Goal: Task Accomplishment & Management: Manage account settings

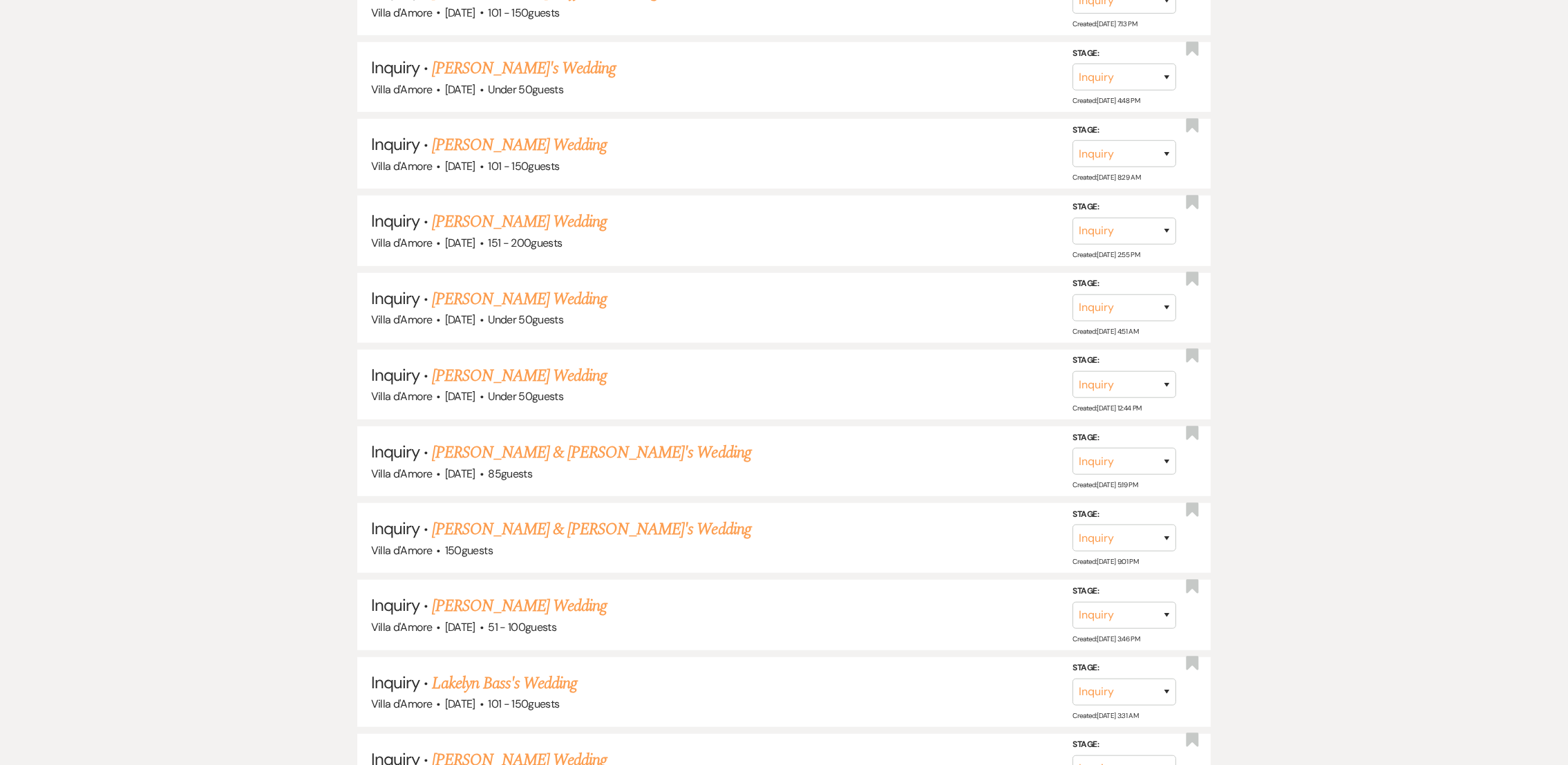
scroll to position [1123, 0]
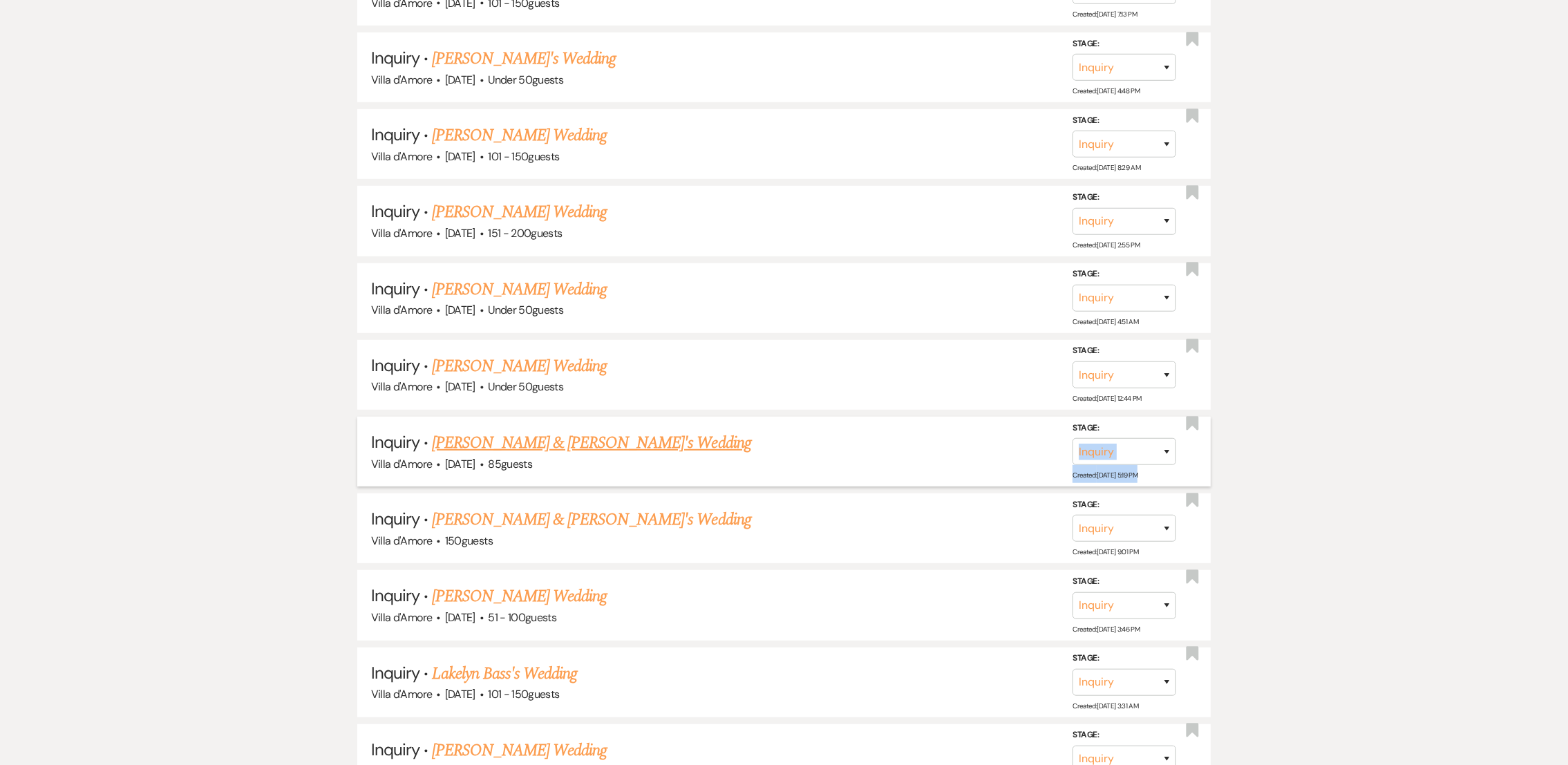
drag, startPoint x: 1138, startPoint y: 463, endPoint x: 1155, endPoint y: 449, distance: 22.0
click at [1155, 449] on div "Stage: Inquiry Follow Up Tour Requested Tour Confirmed Toured Proposal Sent Boo…" at bounding box center [1132, 451] width 118 height 62
drag, startPoint x: 1155, startPoint y: 449, endPoint x: 1167, endPoint y: 434, distance: 19.2
click at [1167, 438] on select "Inquiry Follow Up Tour Requested Tour Confirmed Toured Proposal Sent Booked Lost" at bounding box center [1125, 451] width 104 height 27
select select "8"
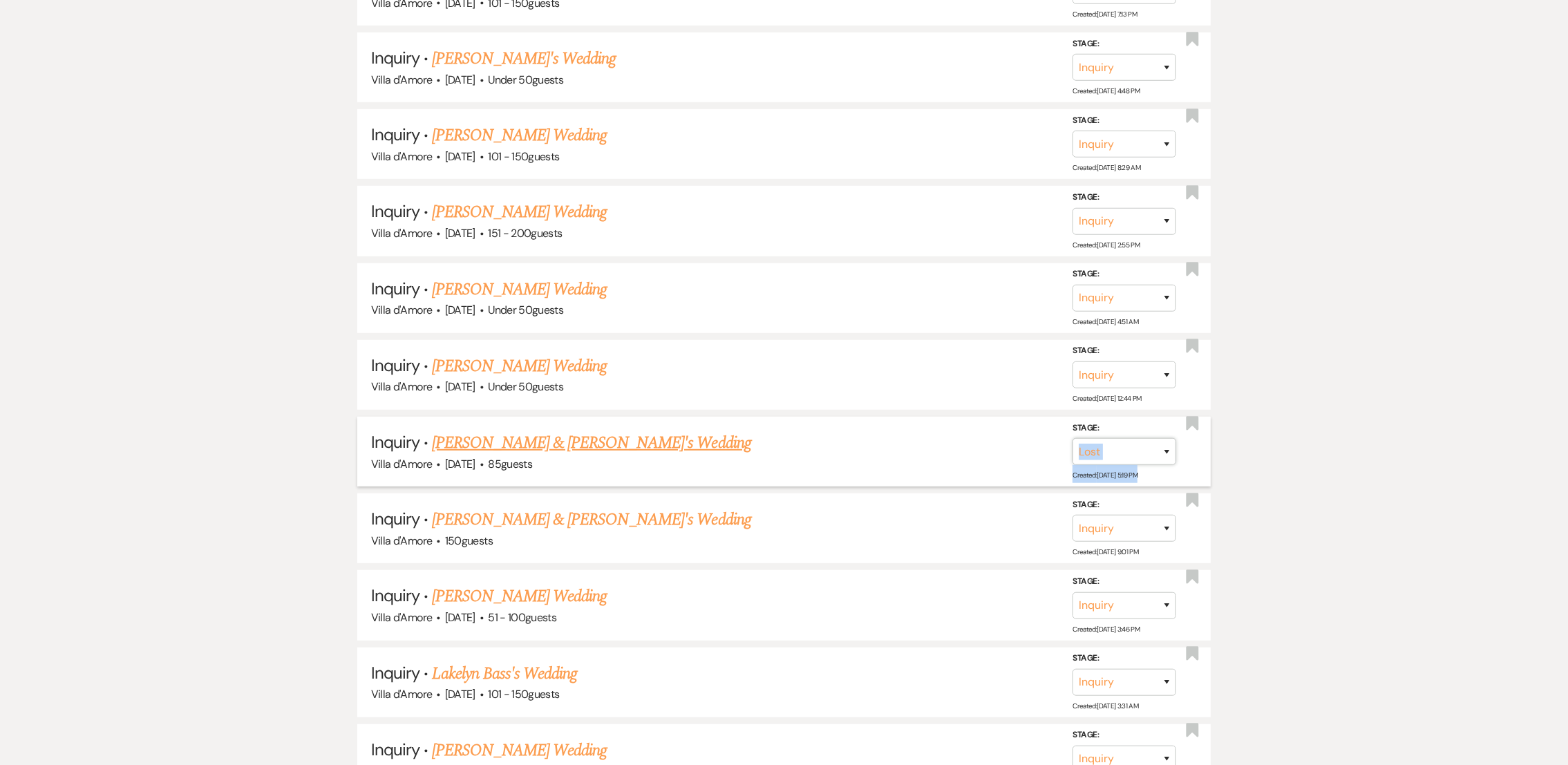
click at [1073, 438] on select "Inquiry Follow Up Tour Requested Tour Confirmed Toured Proposal Sent Booked Lost" at bounding box center [1125, 451] width 104 height 27
click at [1142, 441] on button "Save" at bounding box center [1148, 451] width 69 height 27
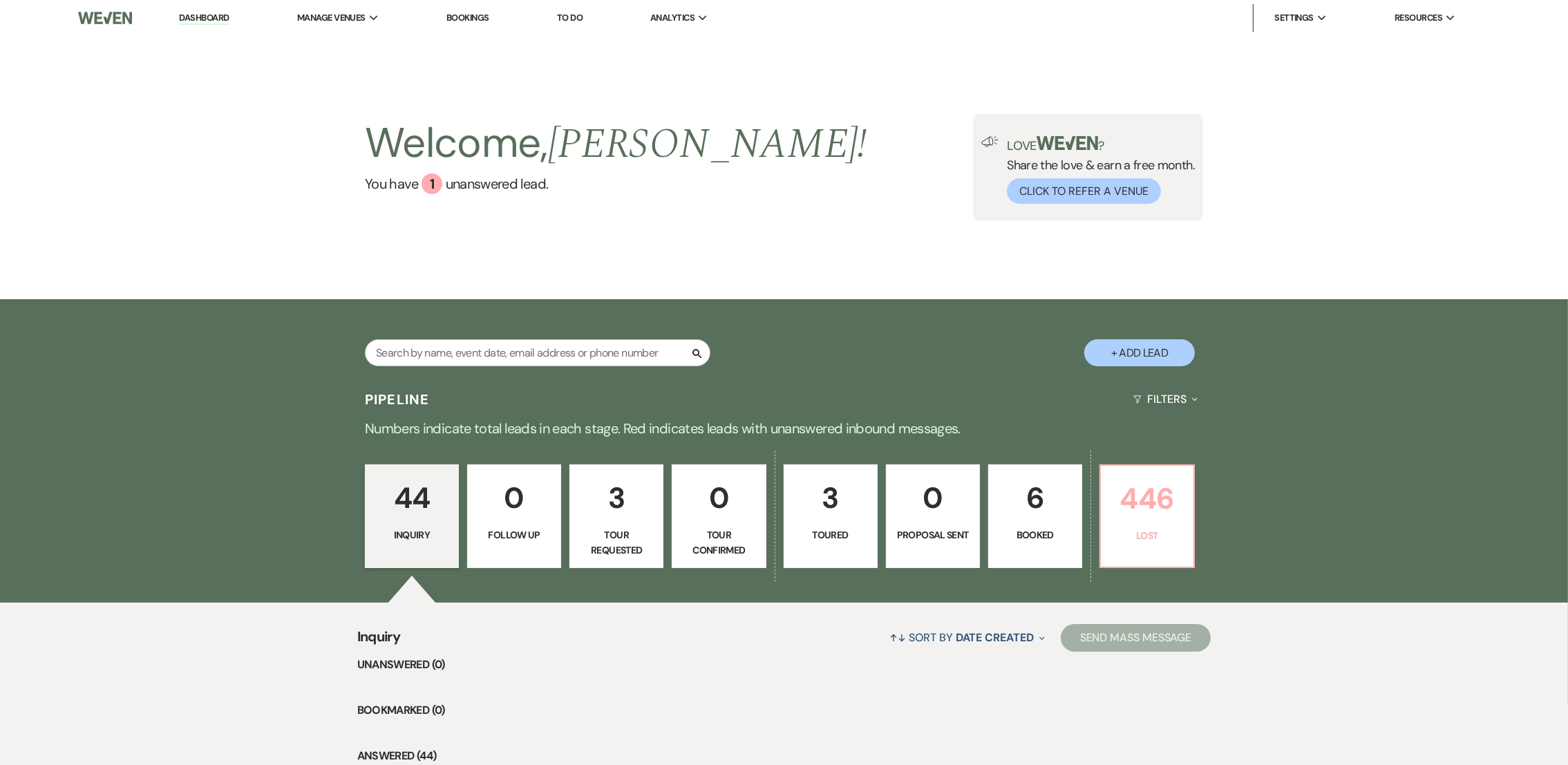
click at [1177, 531] on p "Lost" at bounding box center [1147, 535] width 76 height 15
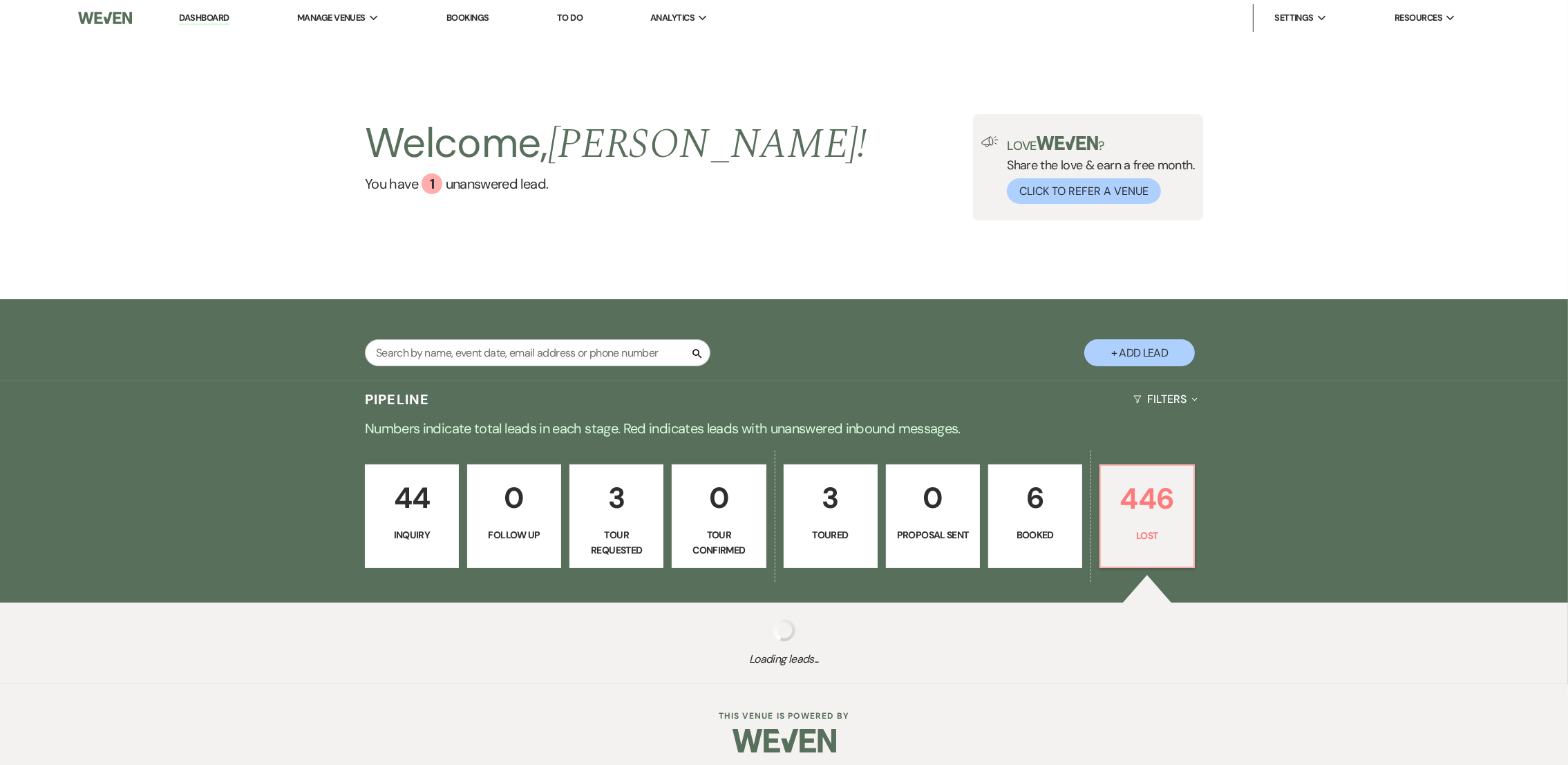
select select "8"
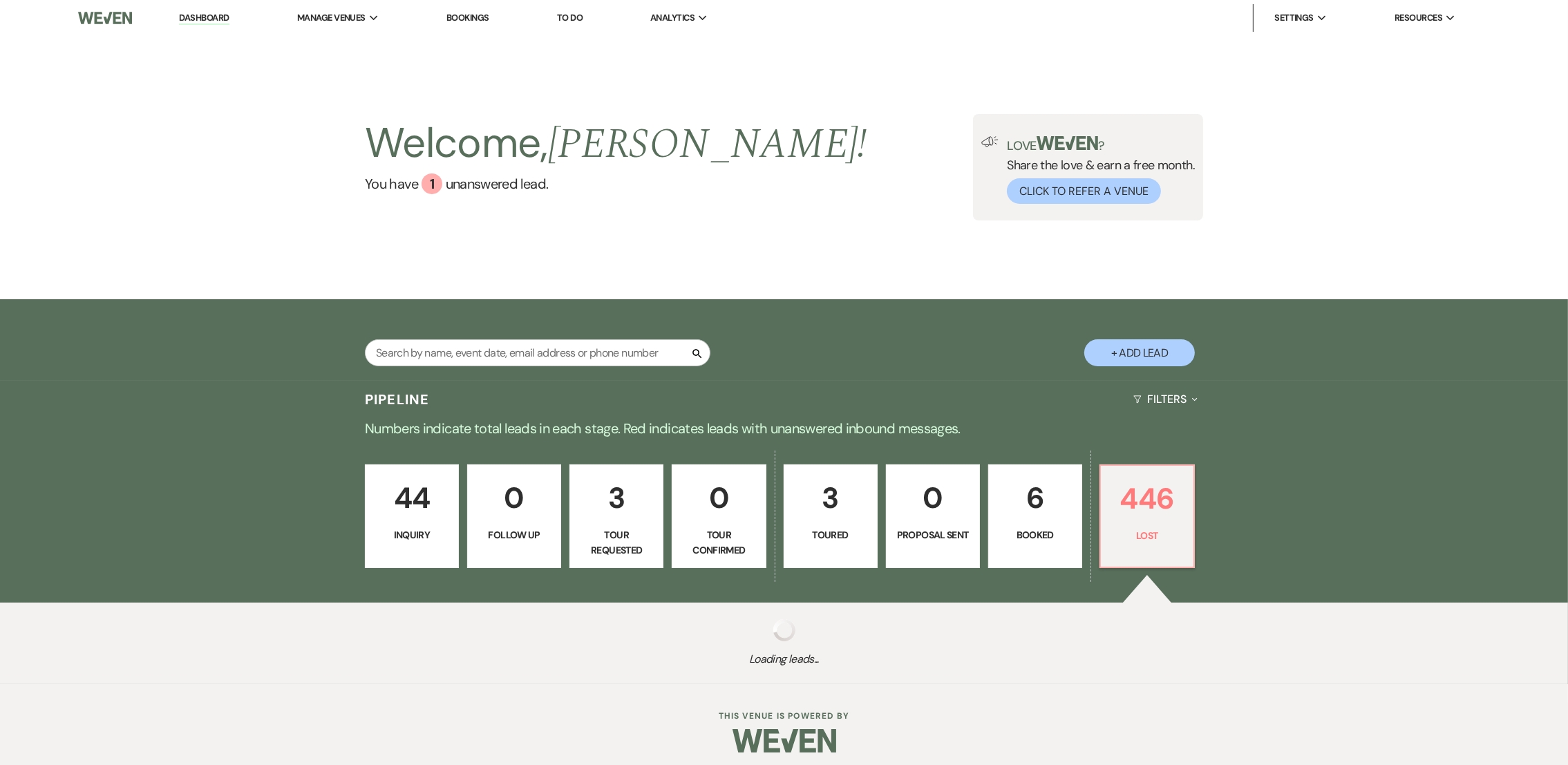
select select "8"
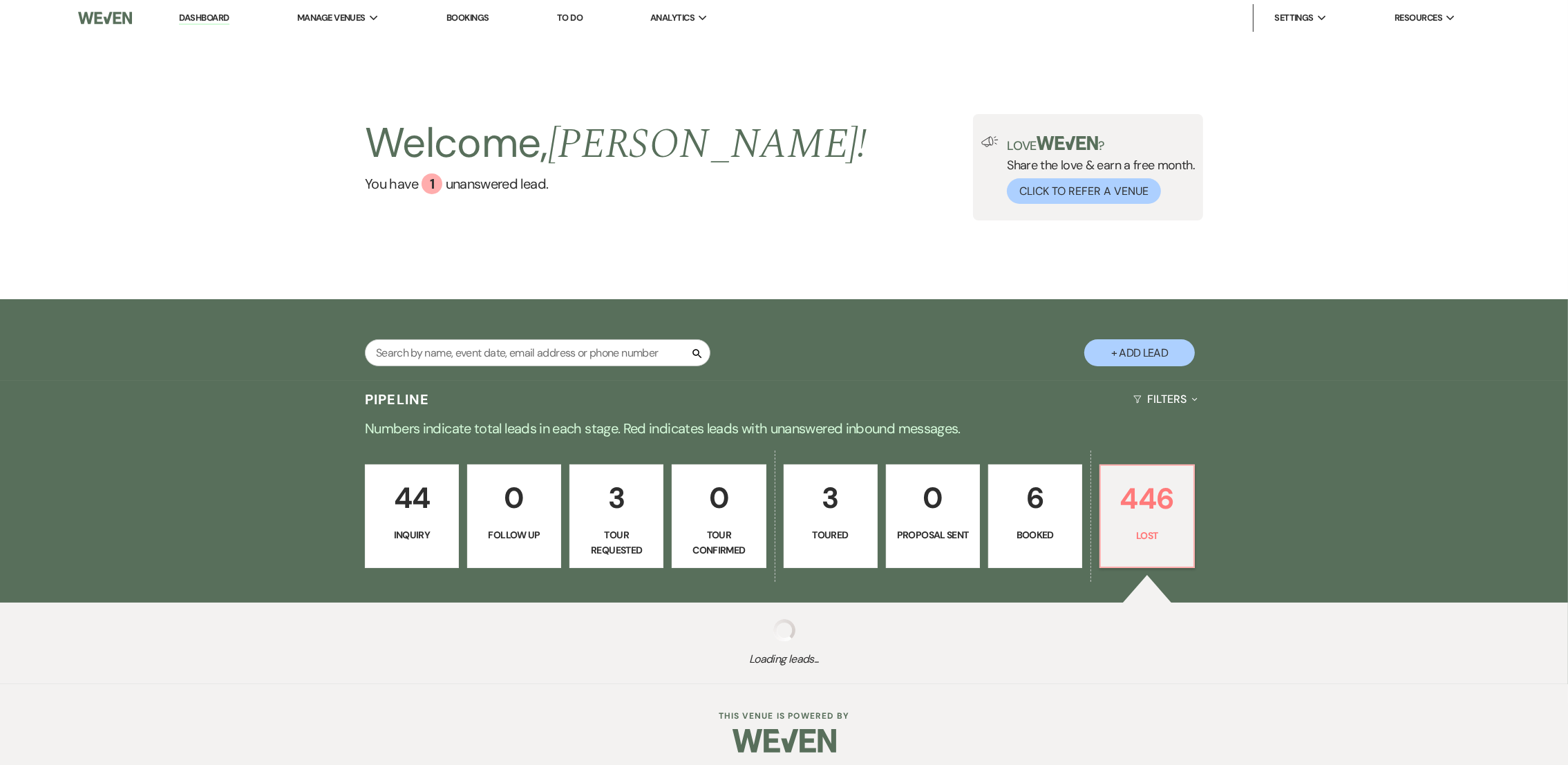
select select "5"
select select "8"
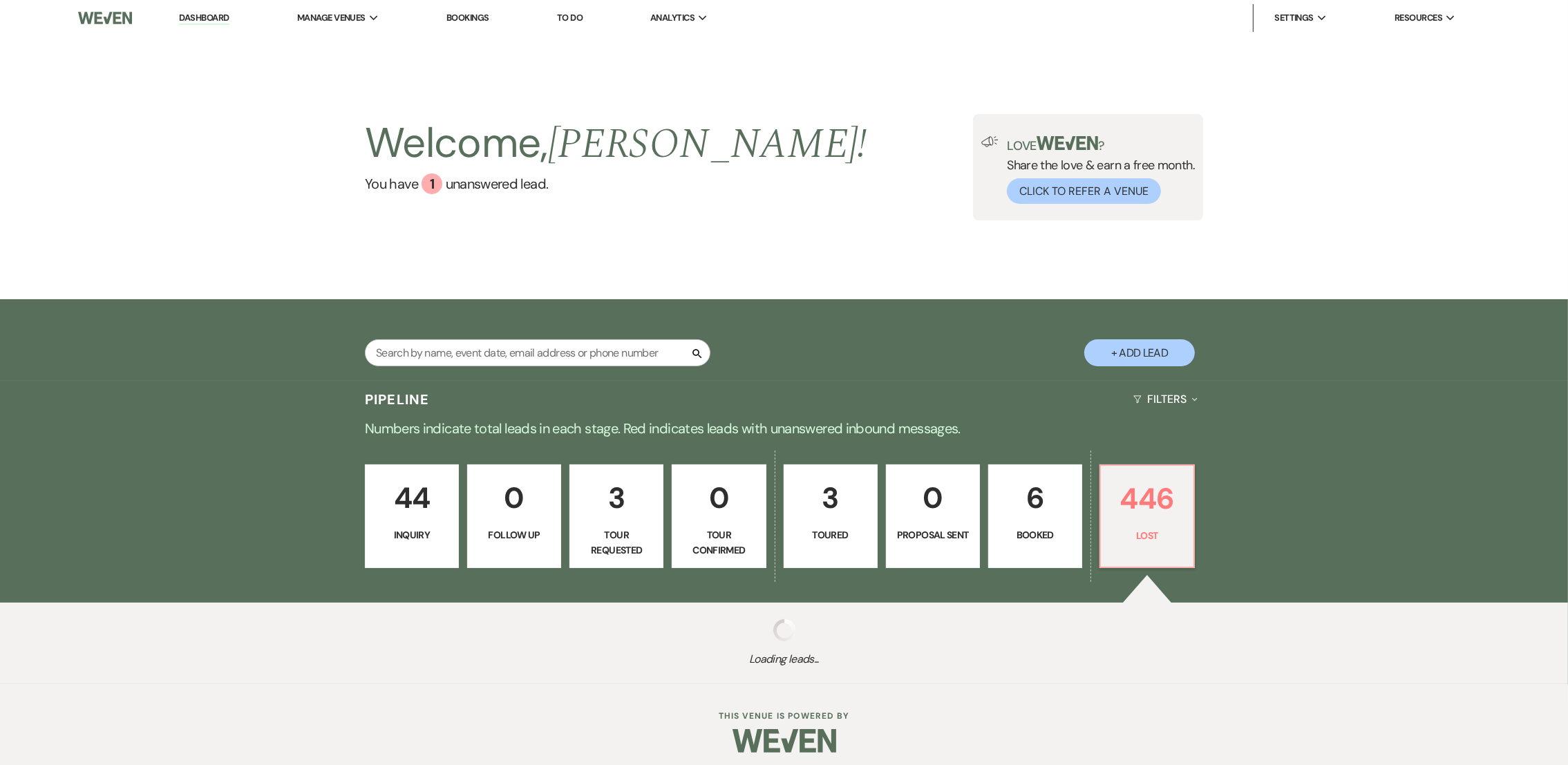
select select "8"
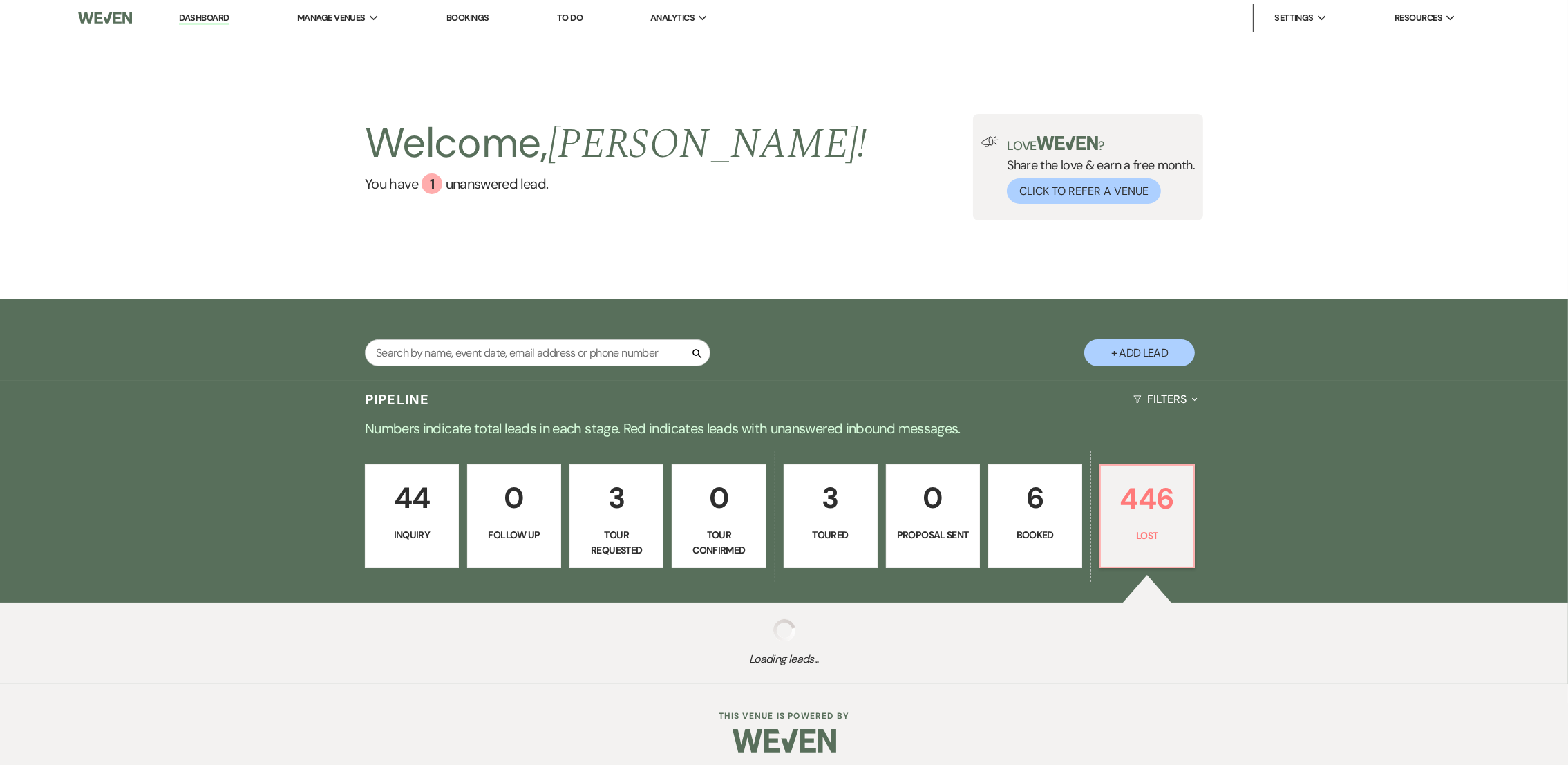
select select "8"
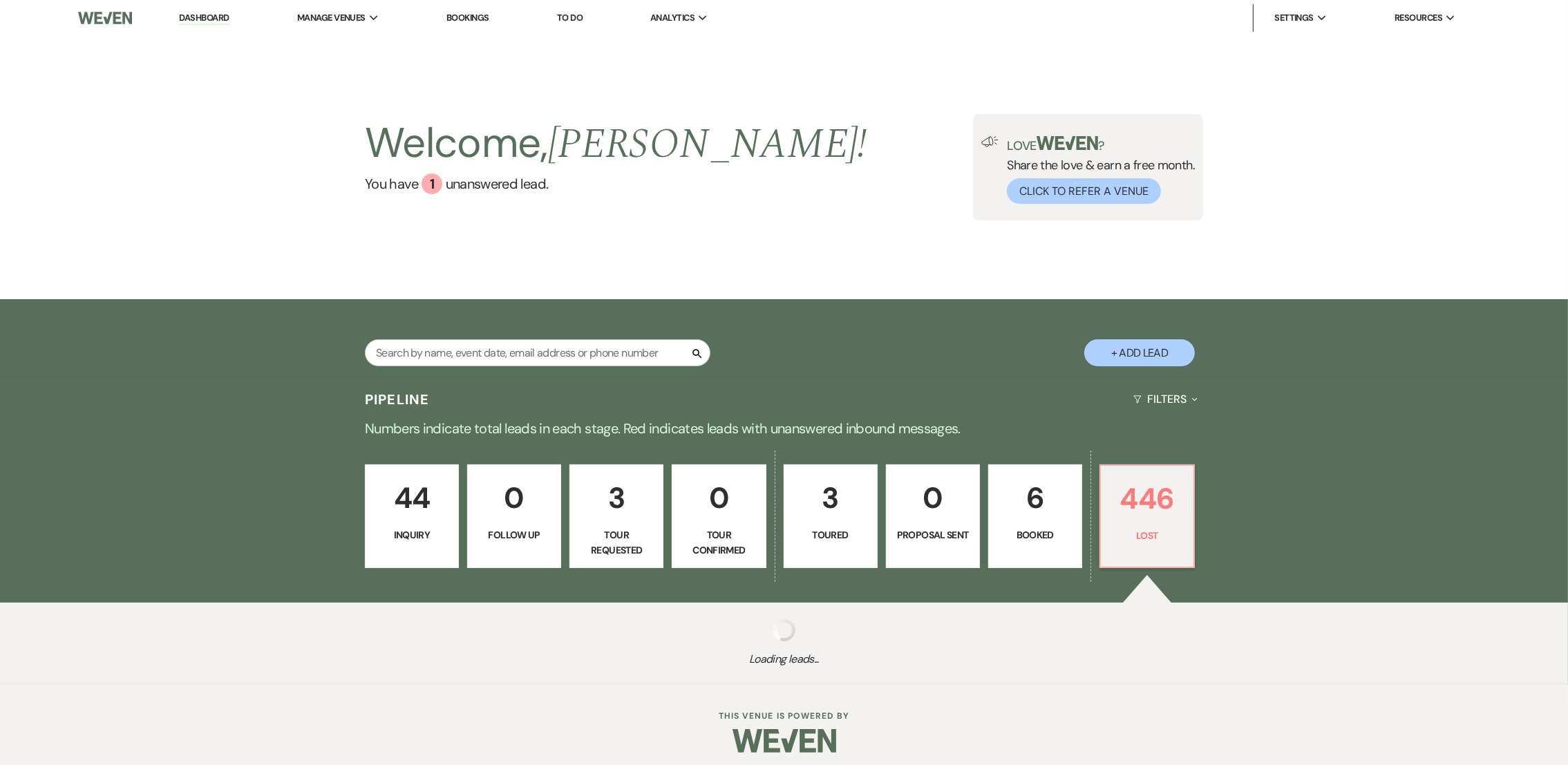
select select "8"
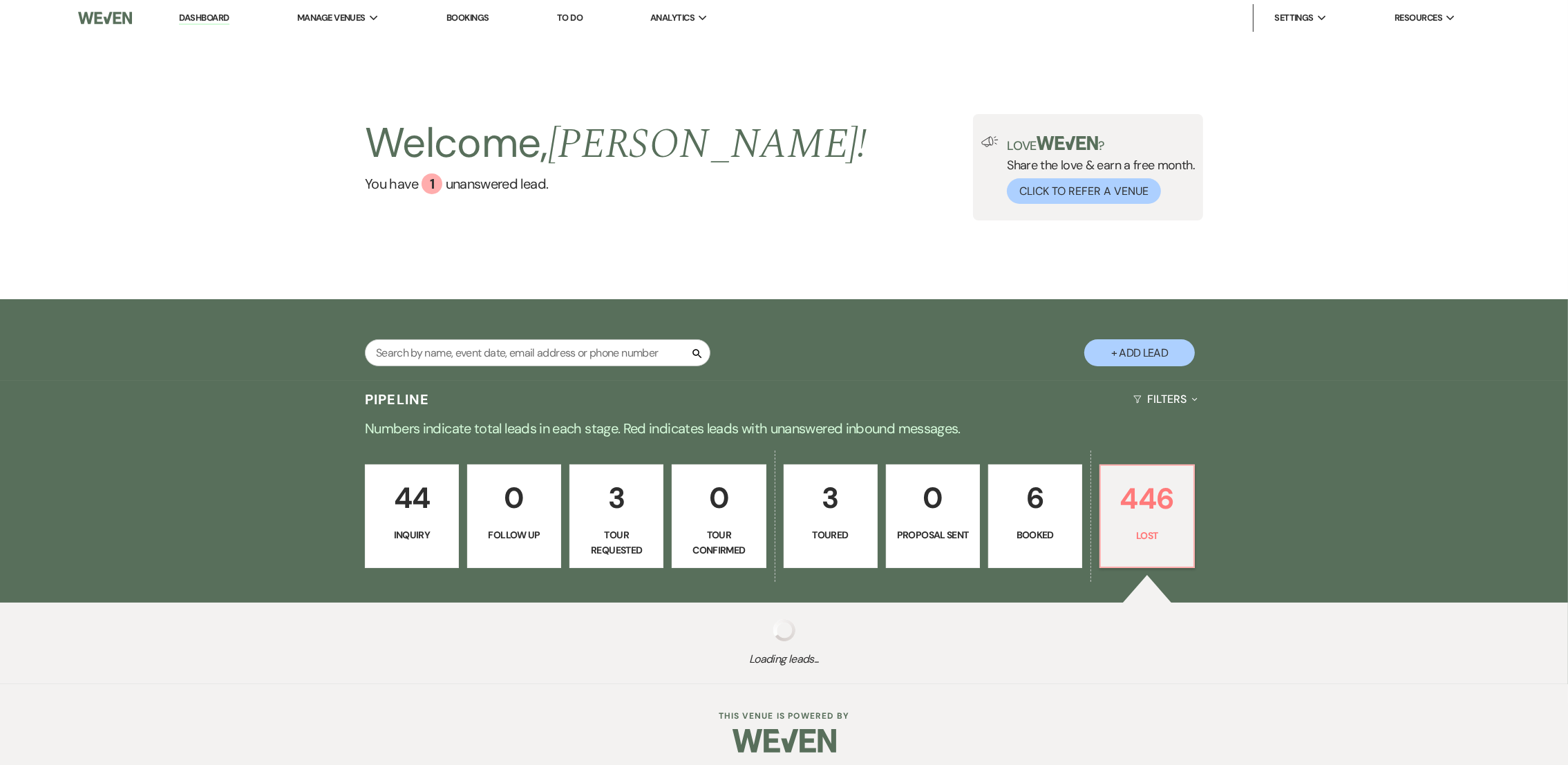
select select "8"
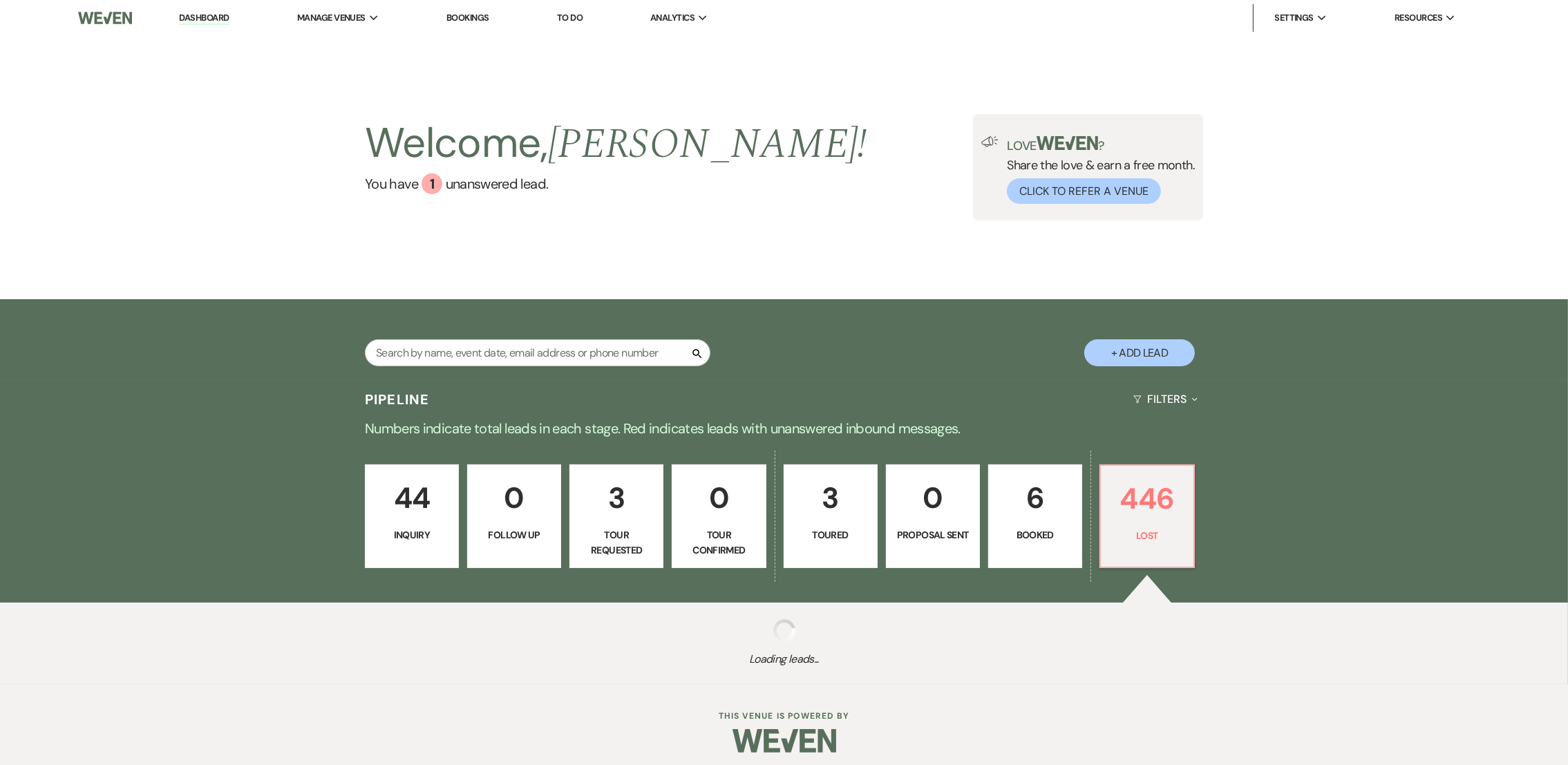
select select "8"
select select "11"
select select "8"
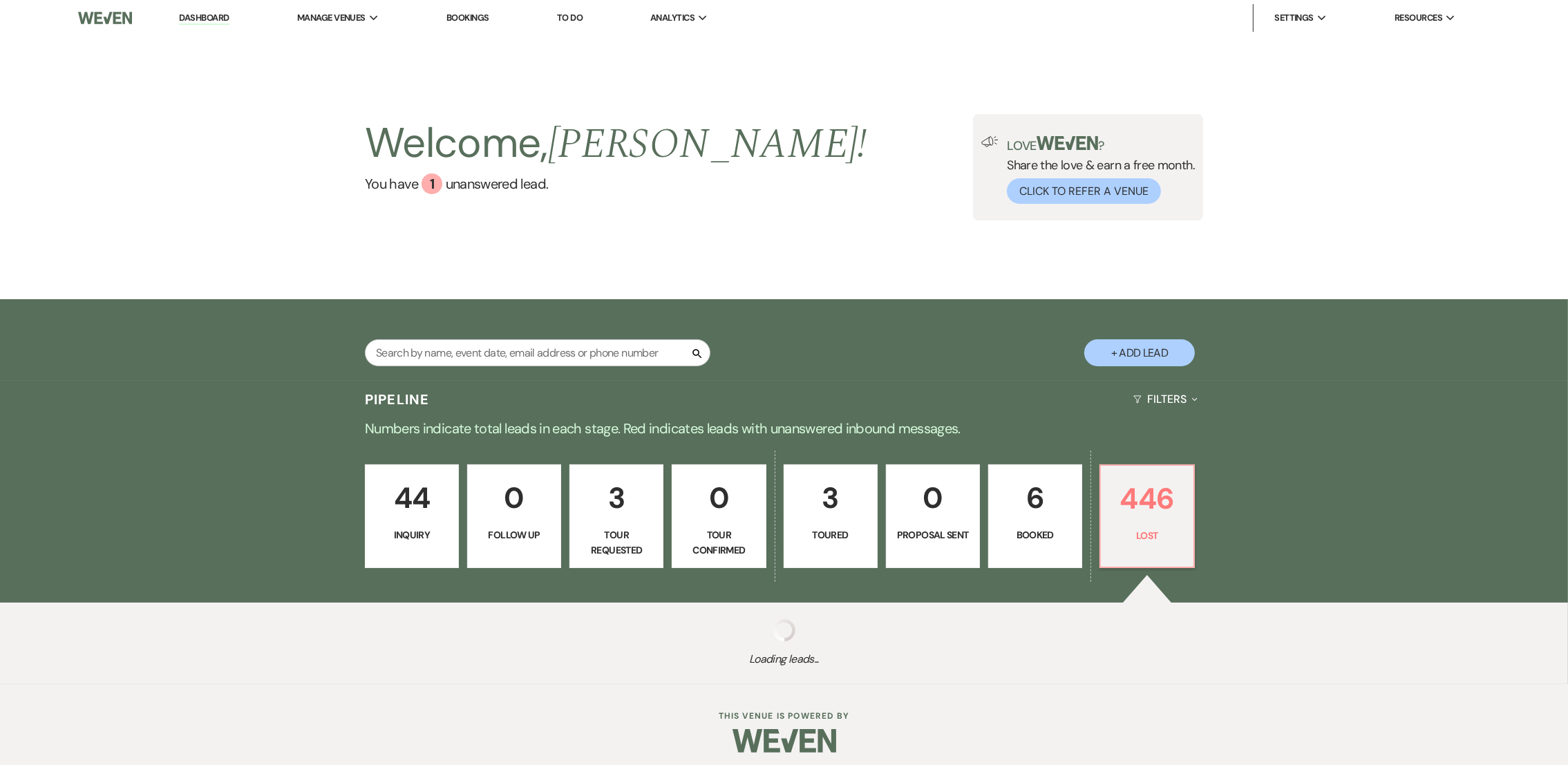
select select "8"
select select "6"
select select "8"
select select "5"
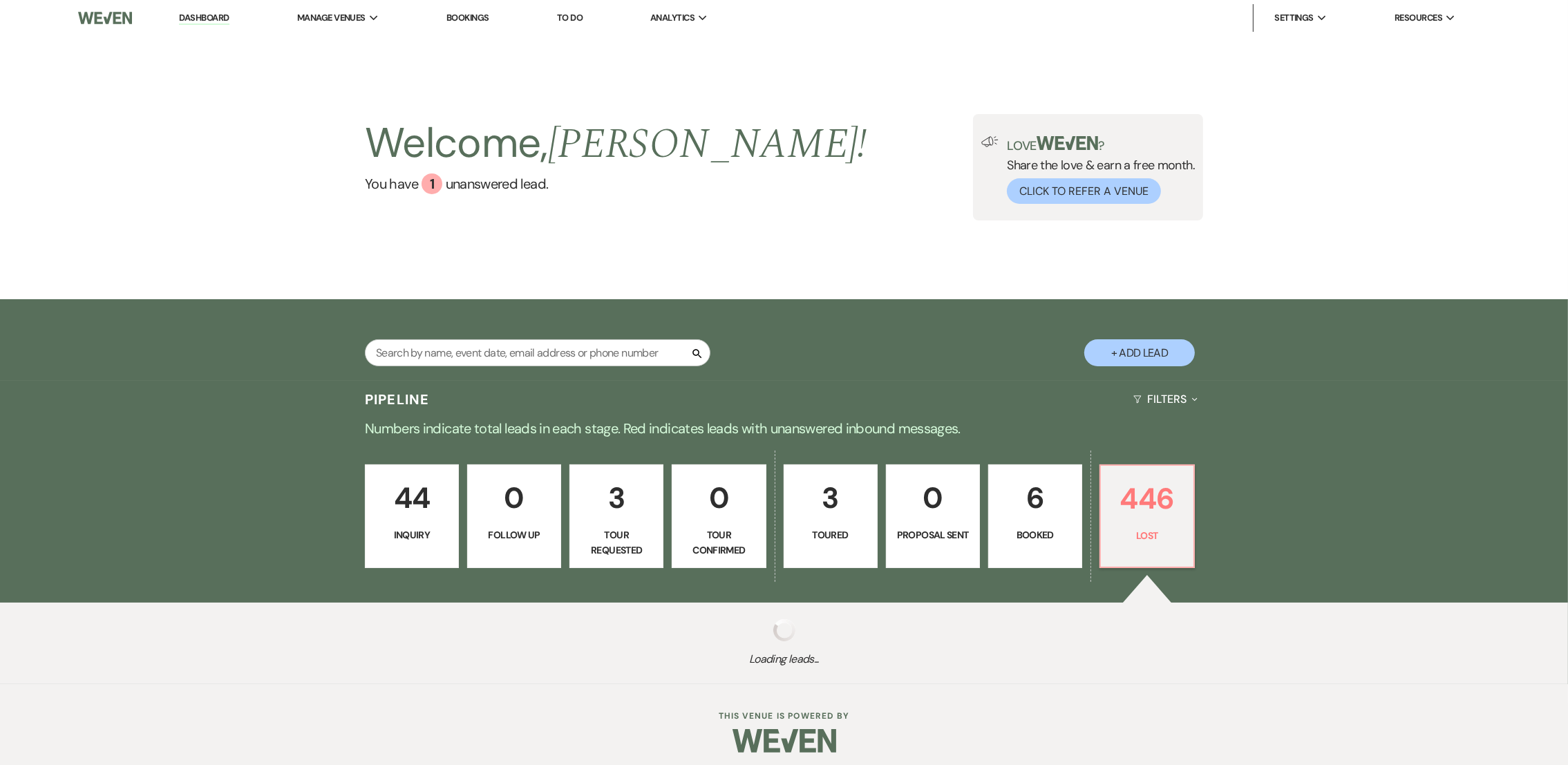
select select "8"
select select "5"
select select "8"
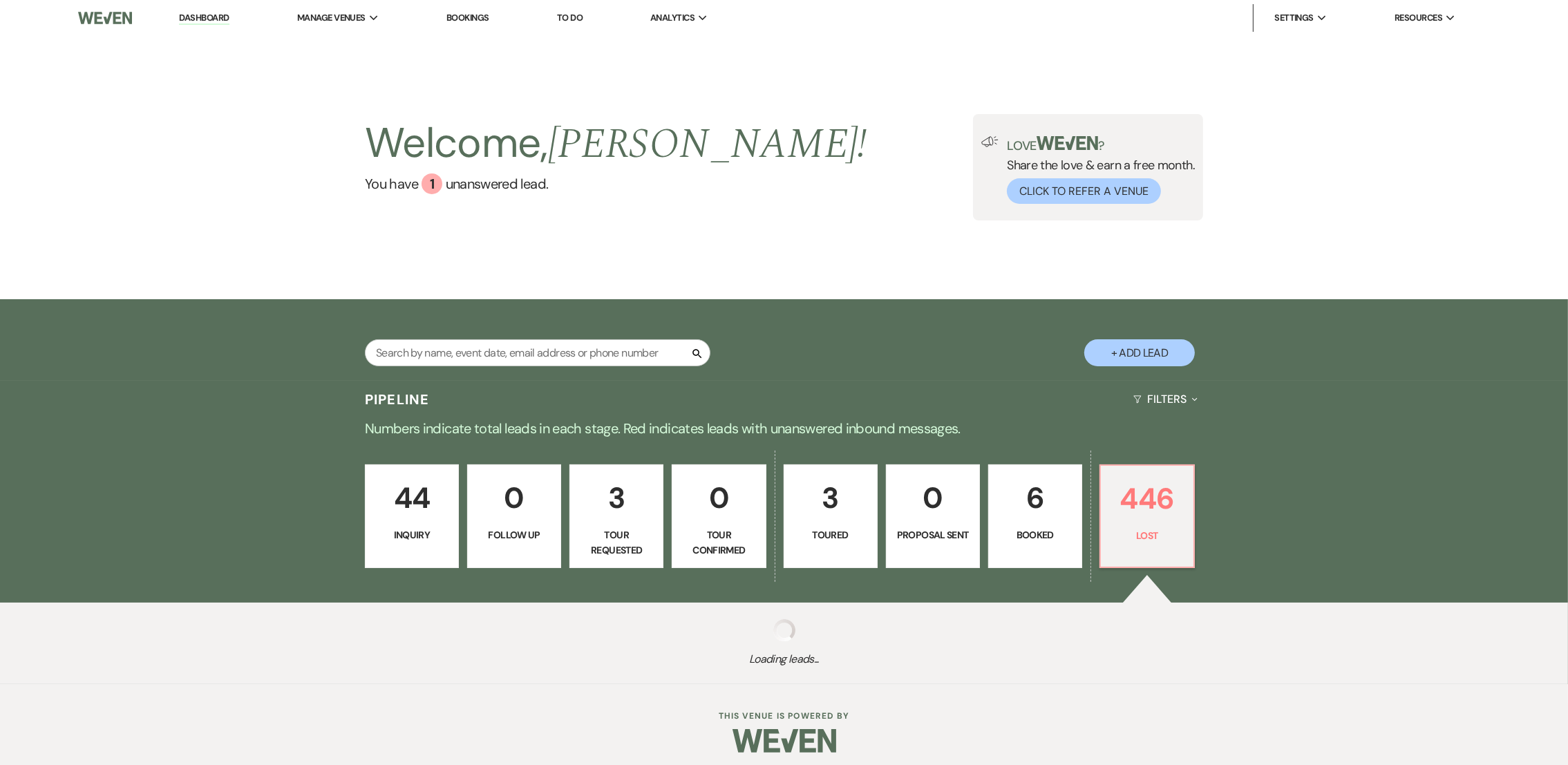
select select "8"
select select "5"
select select "8"
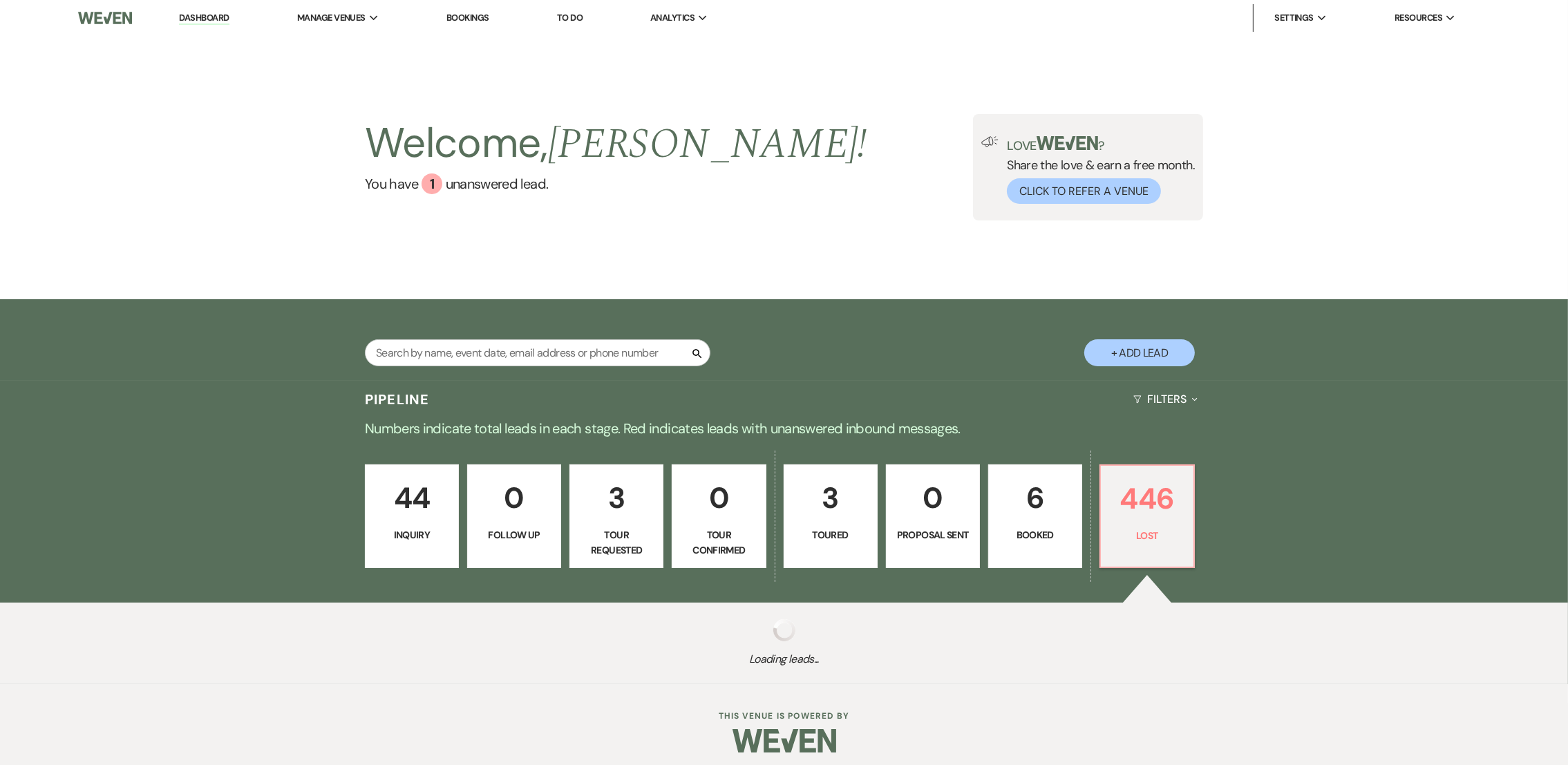
select select "8"
select select "5"
select select "8"
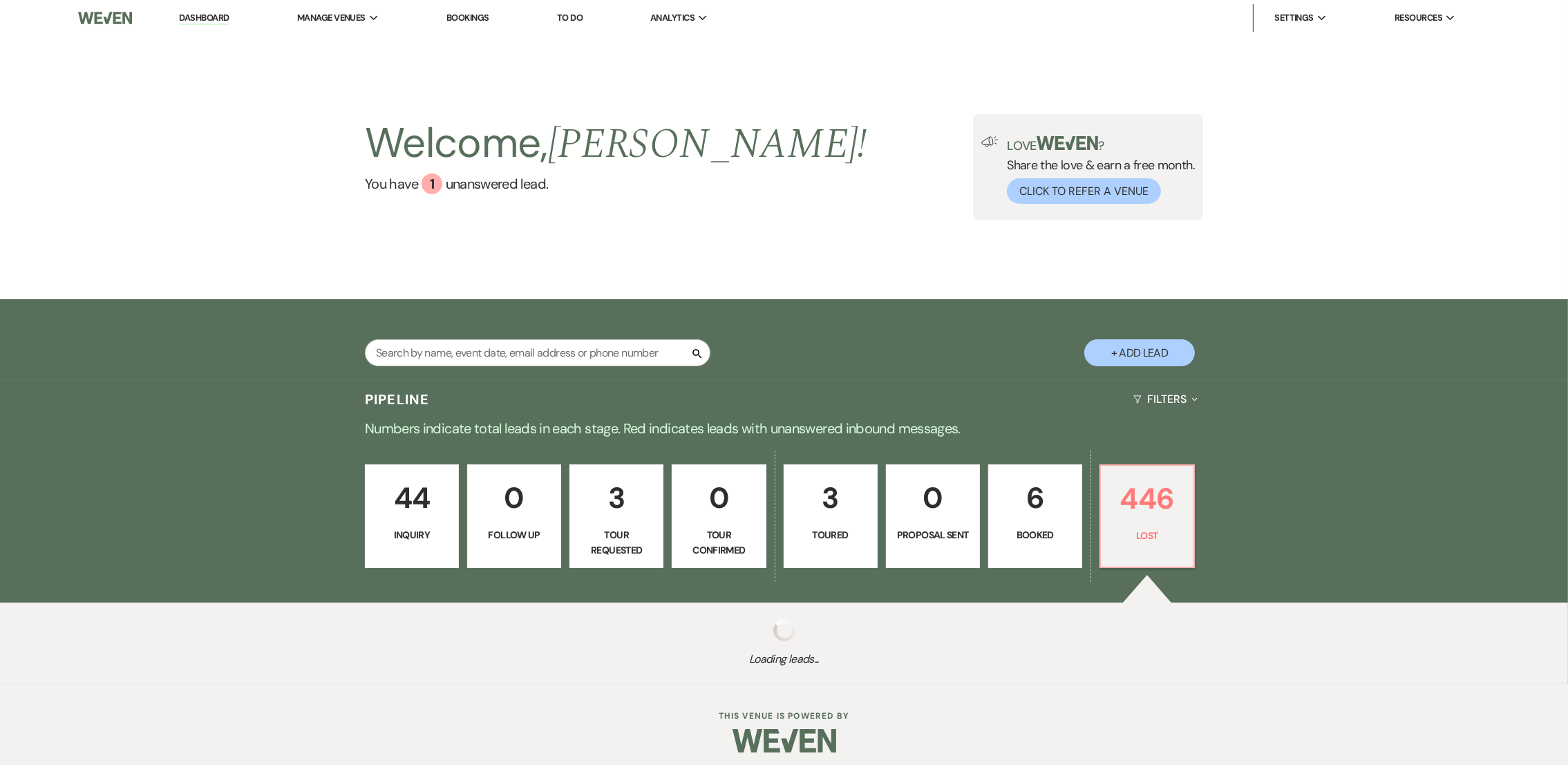
select select "8"
select select "5"
select select "8"
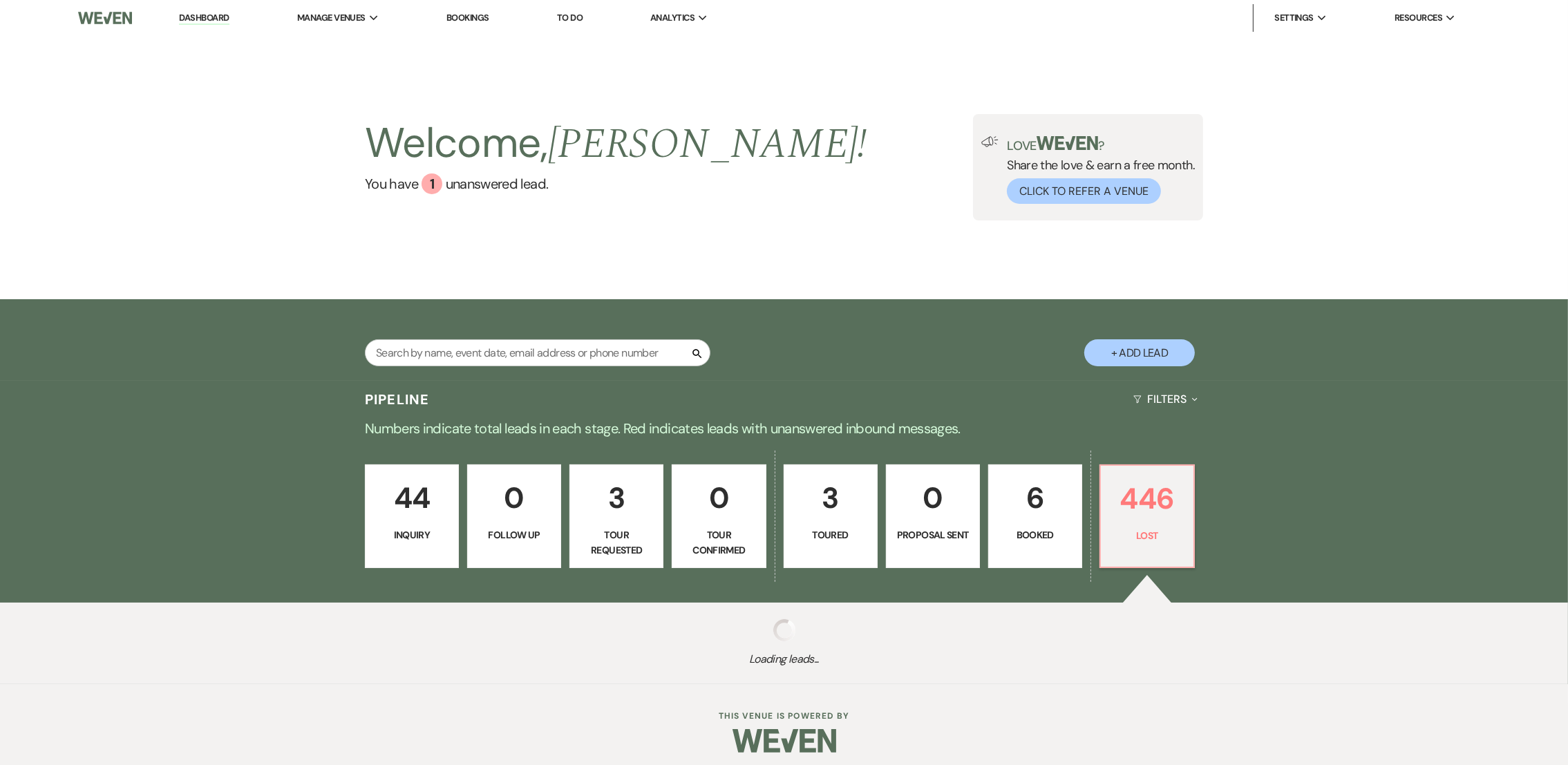
select select "5"
select select "8"
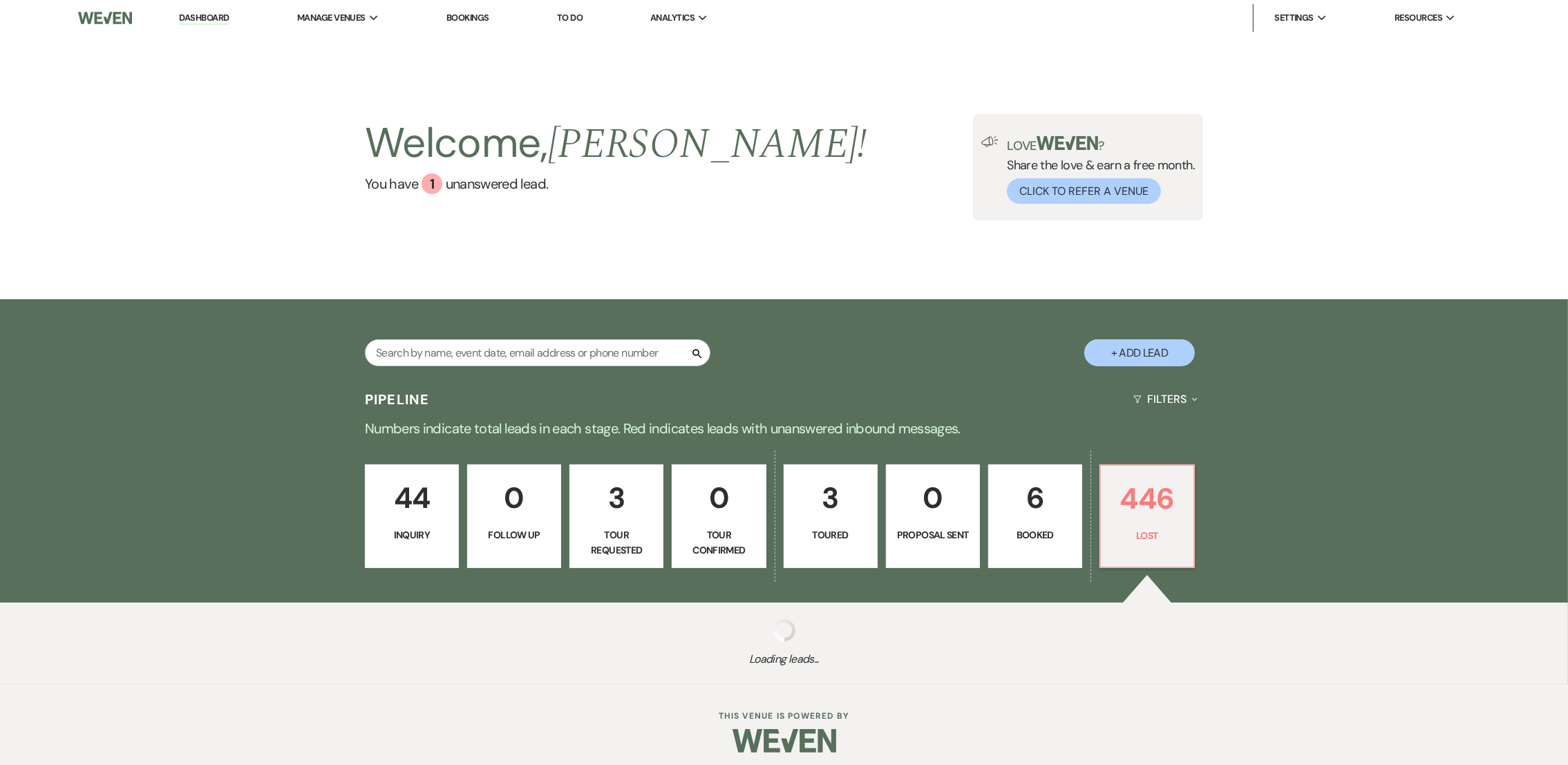
select select "5"
select select "8"
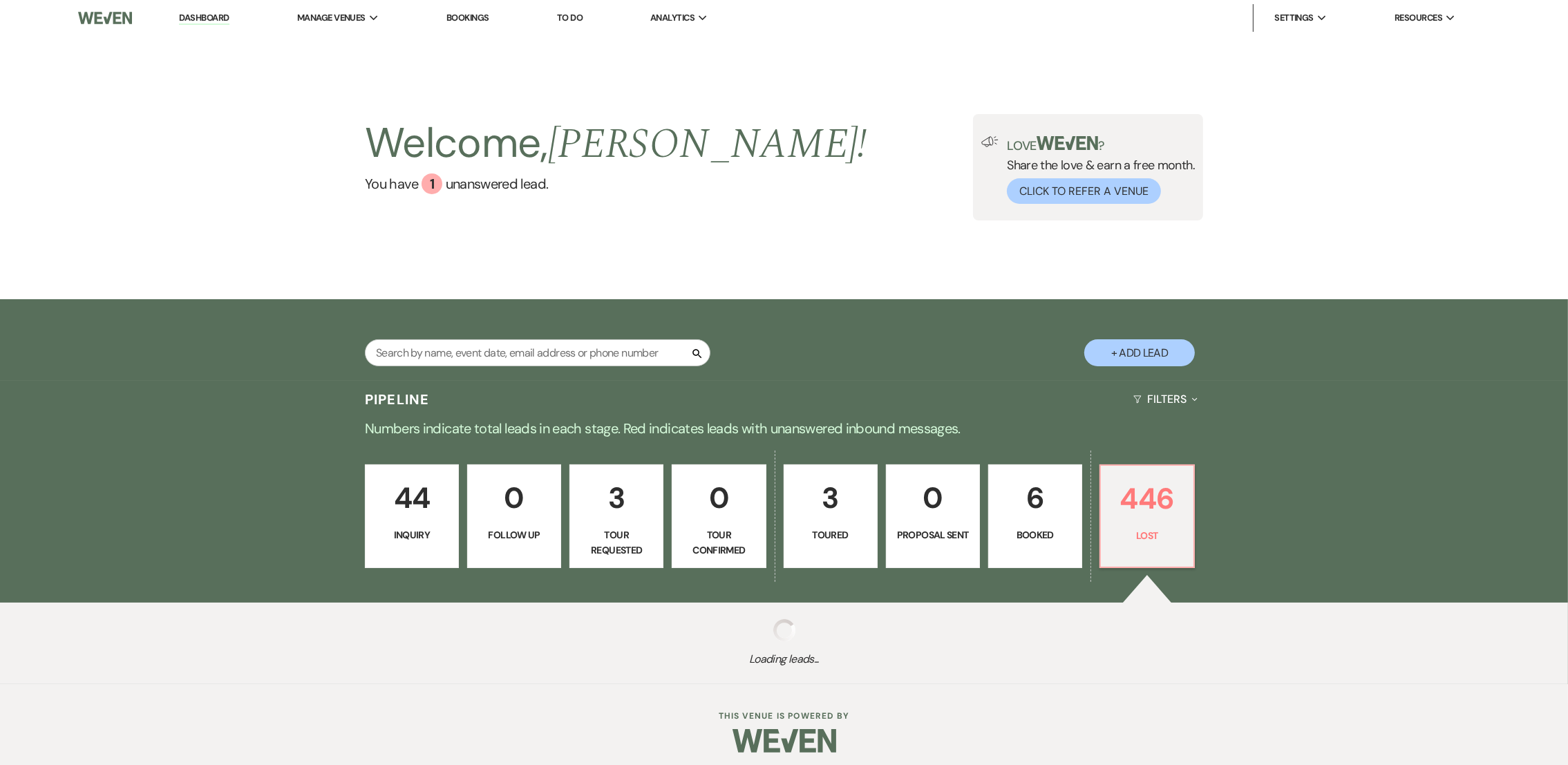
select select "8"
select select "5"
select select "8"
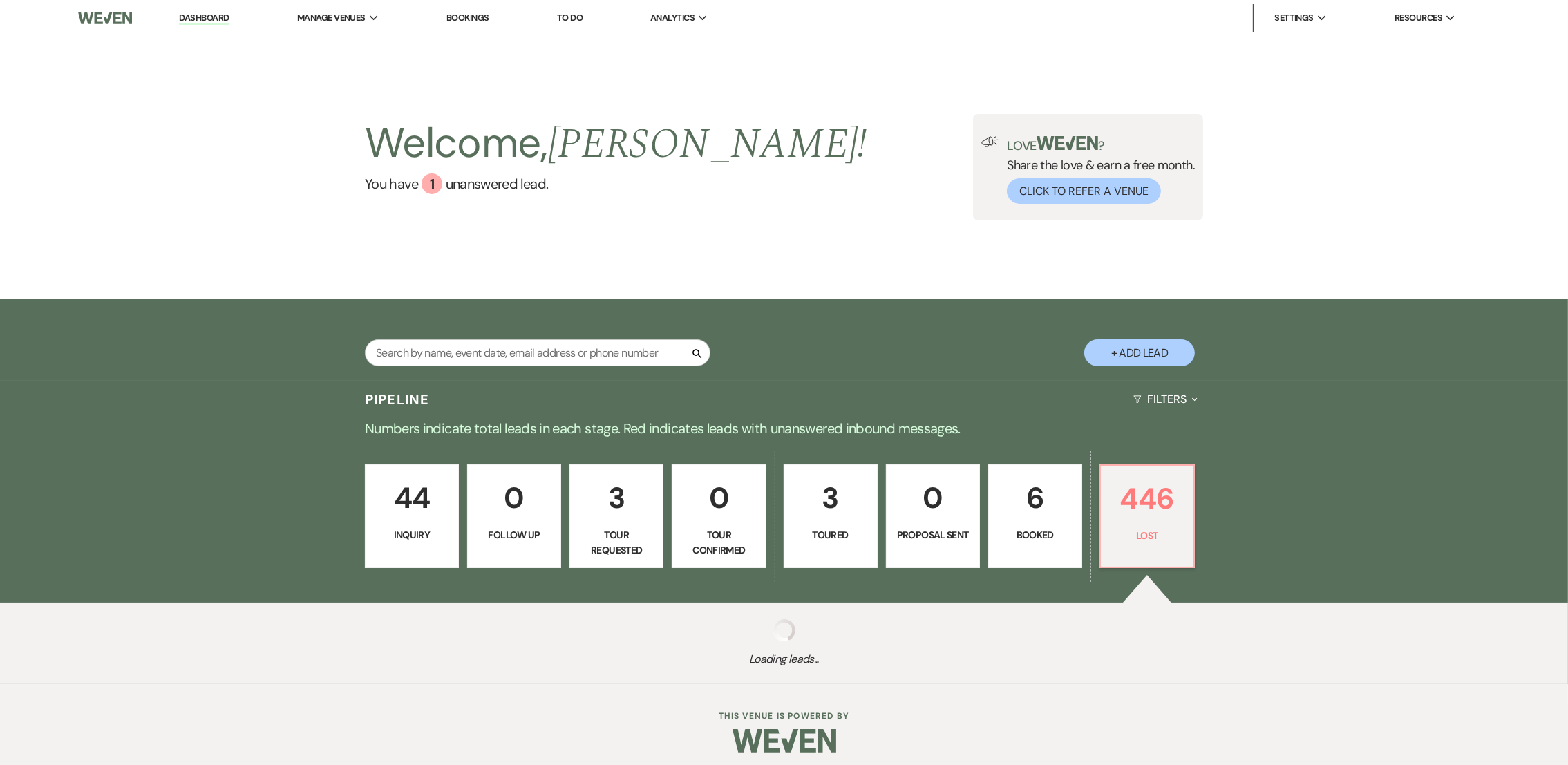
select select "5"
select select "8"
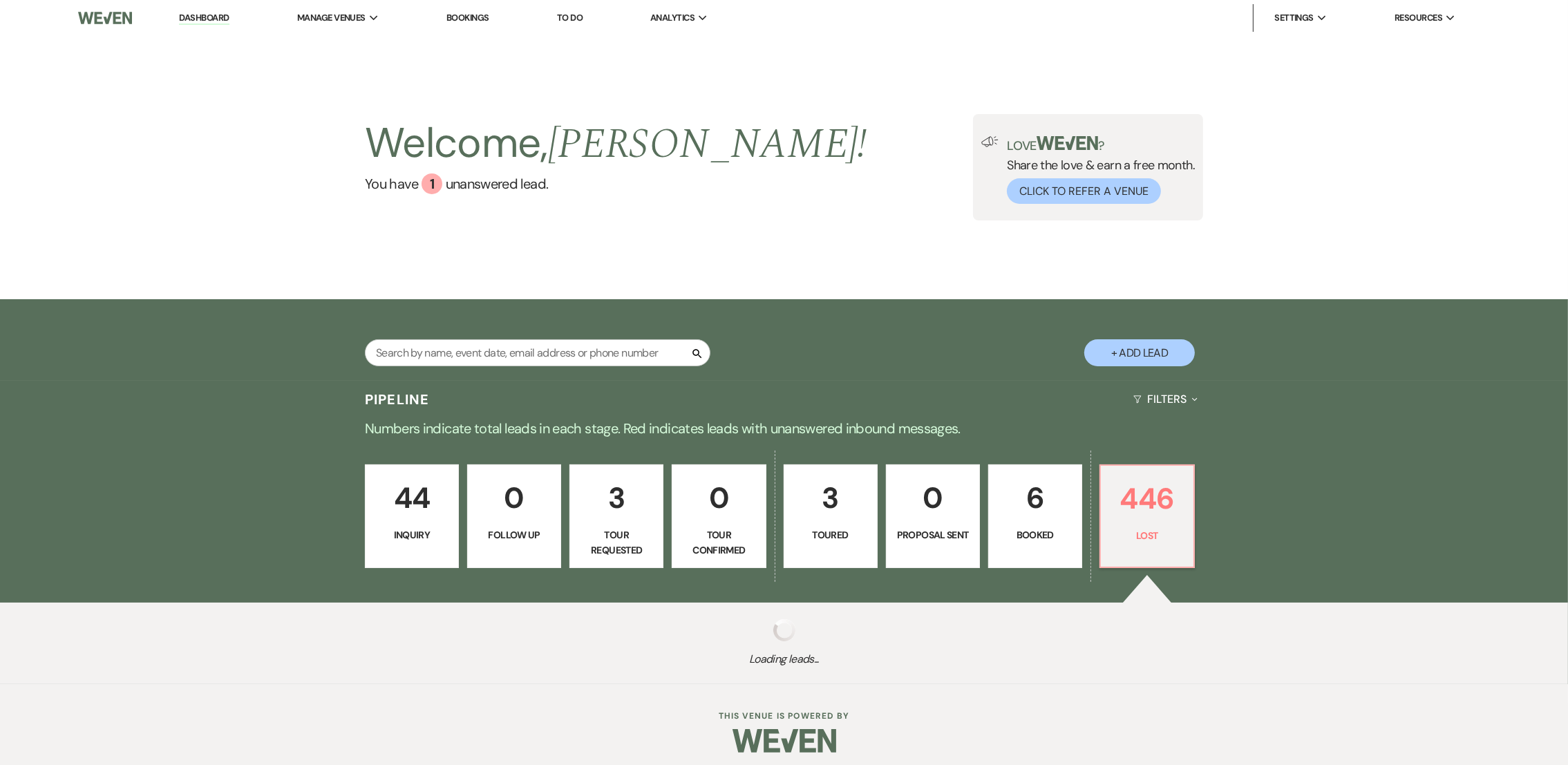
select select "5"
select select "8"
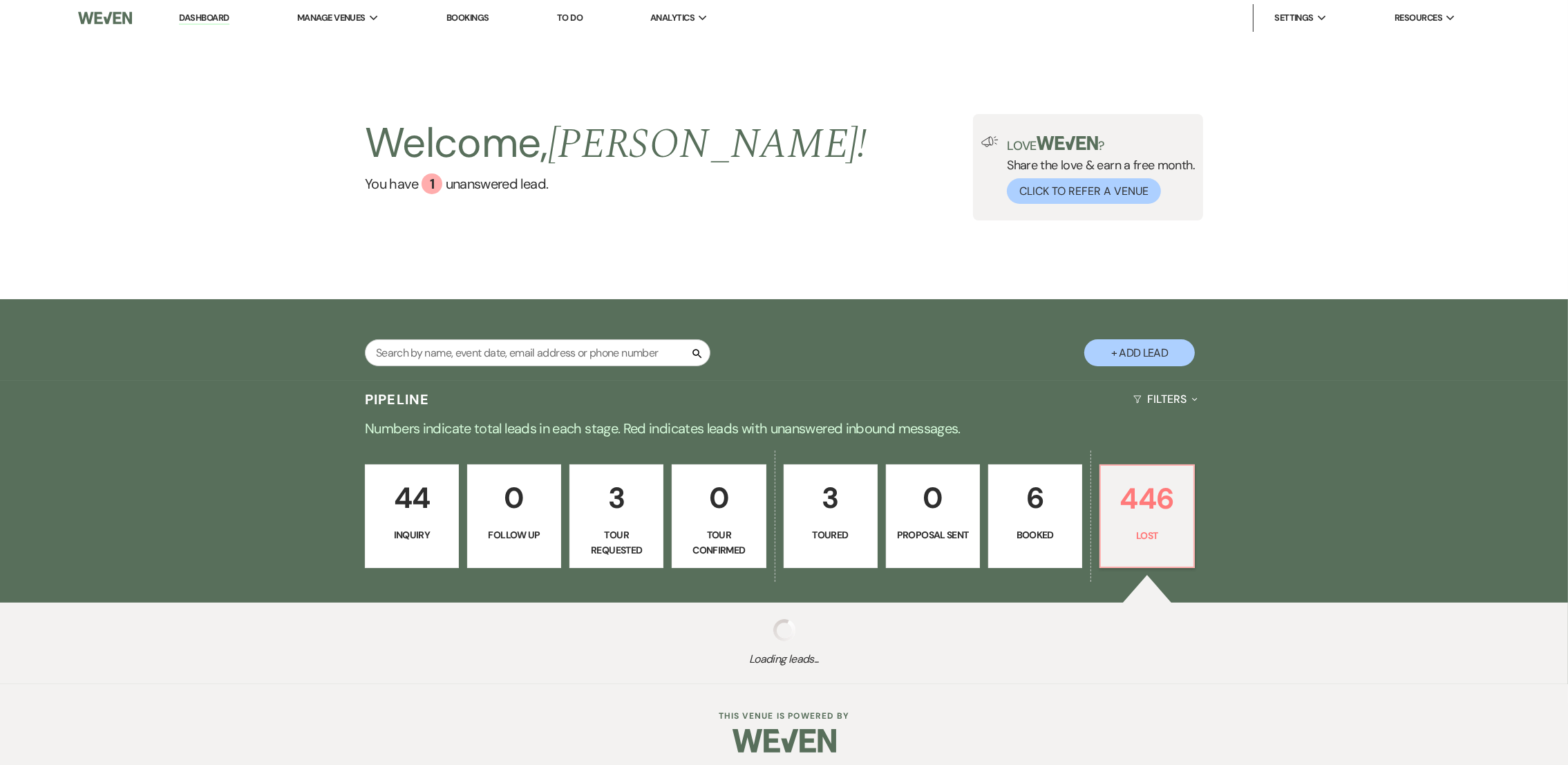
select select "8"
select select "5"
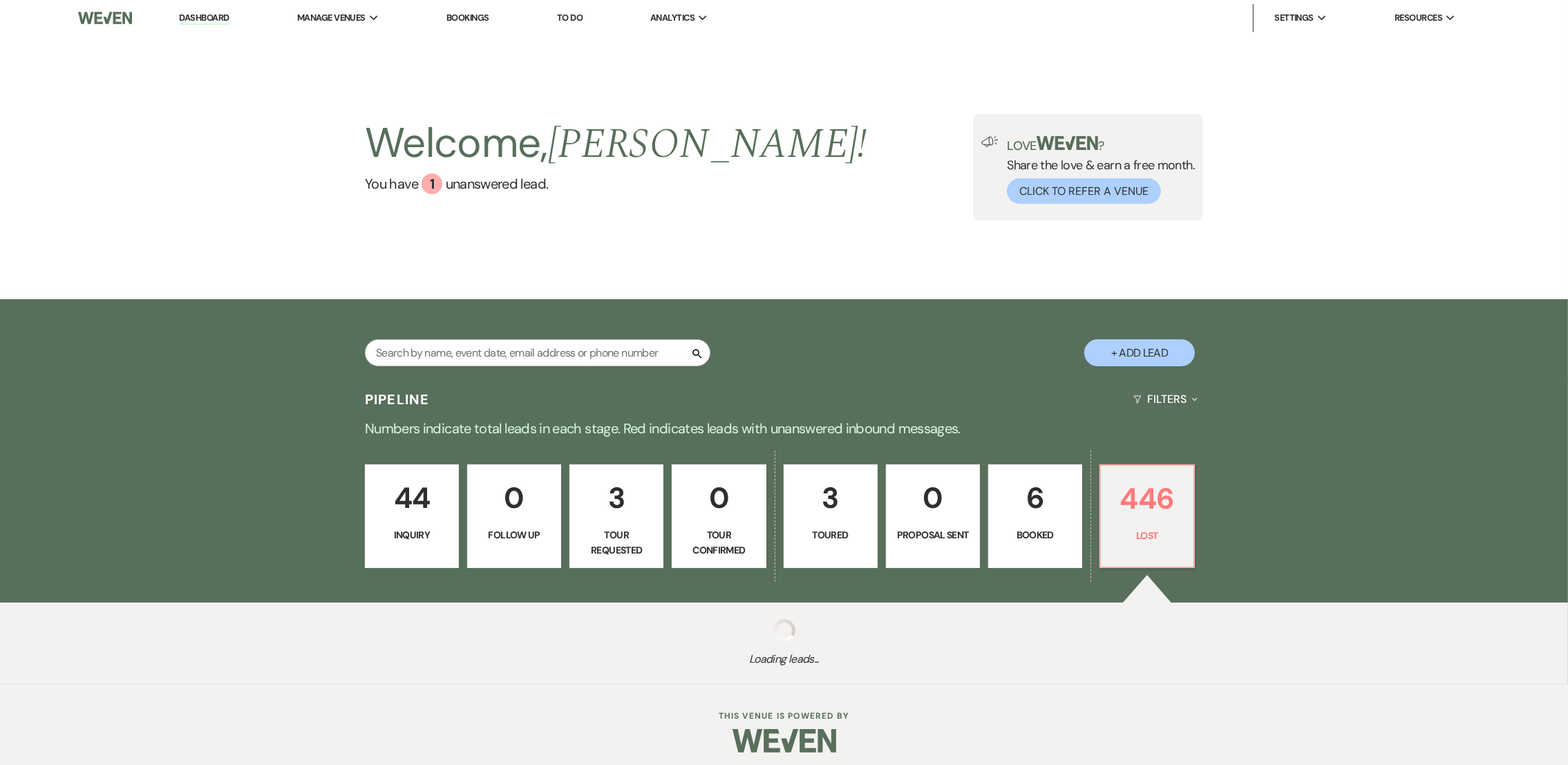
select select "8"
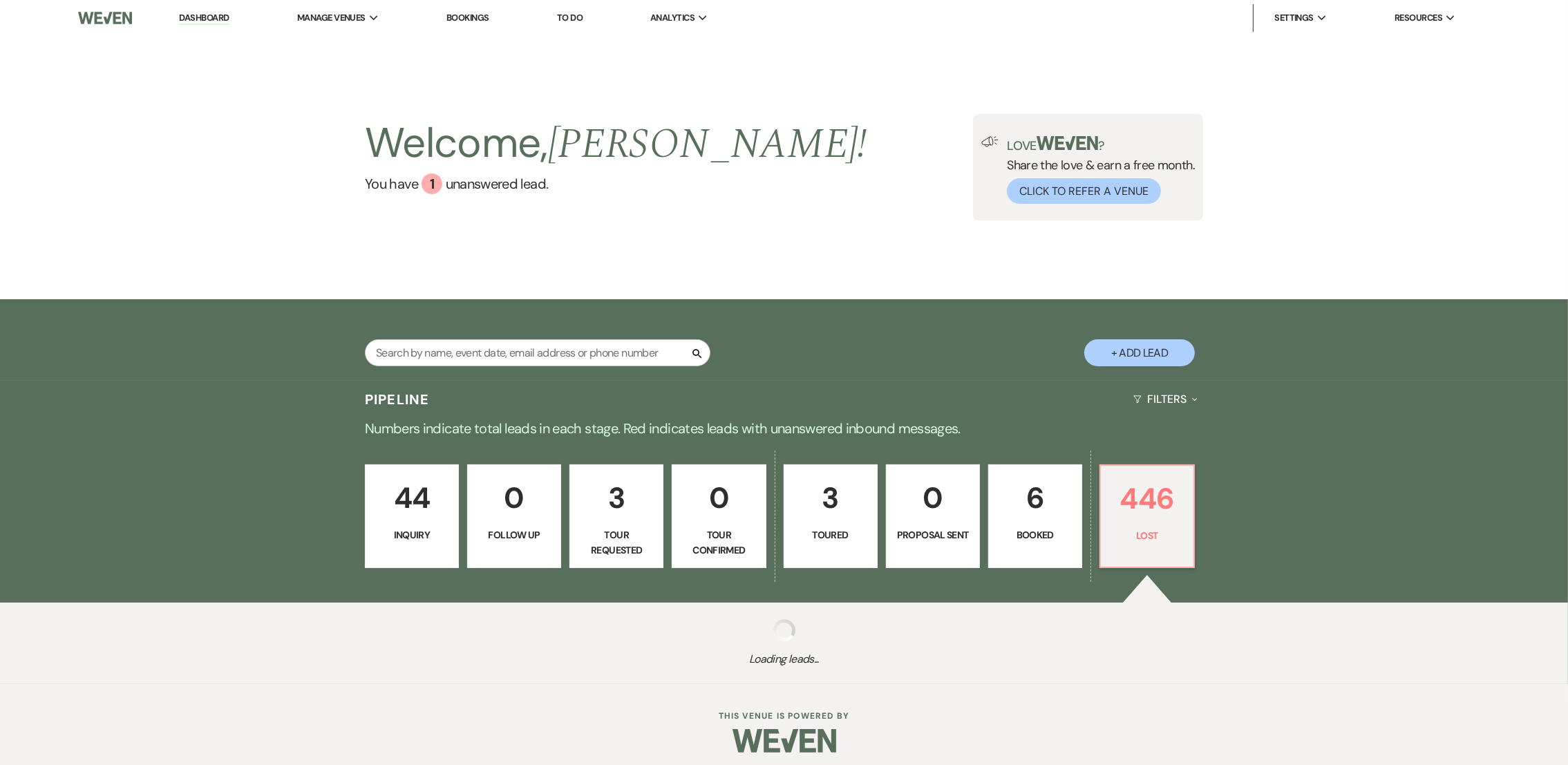
select select "8"
select select "6"
select select "8"
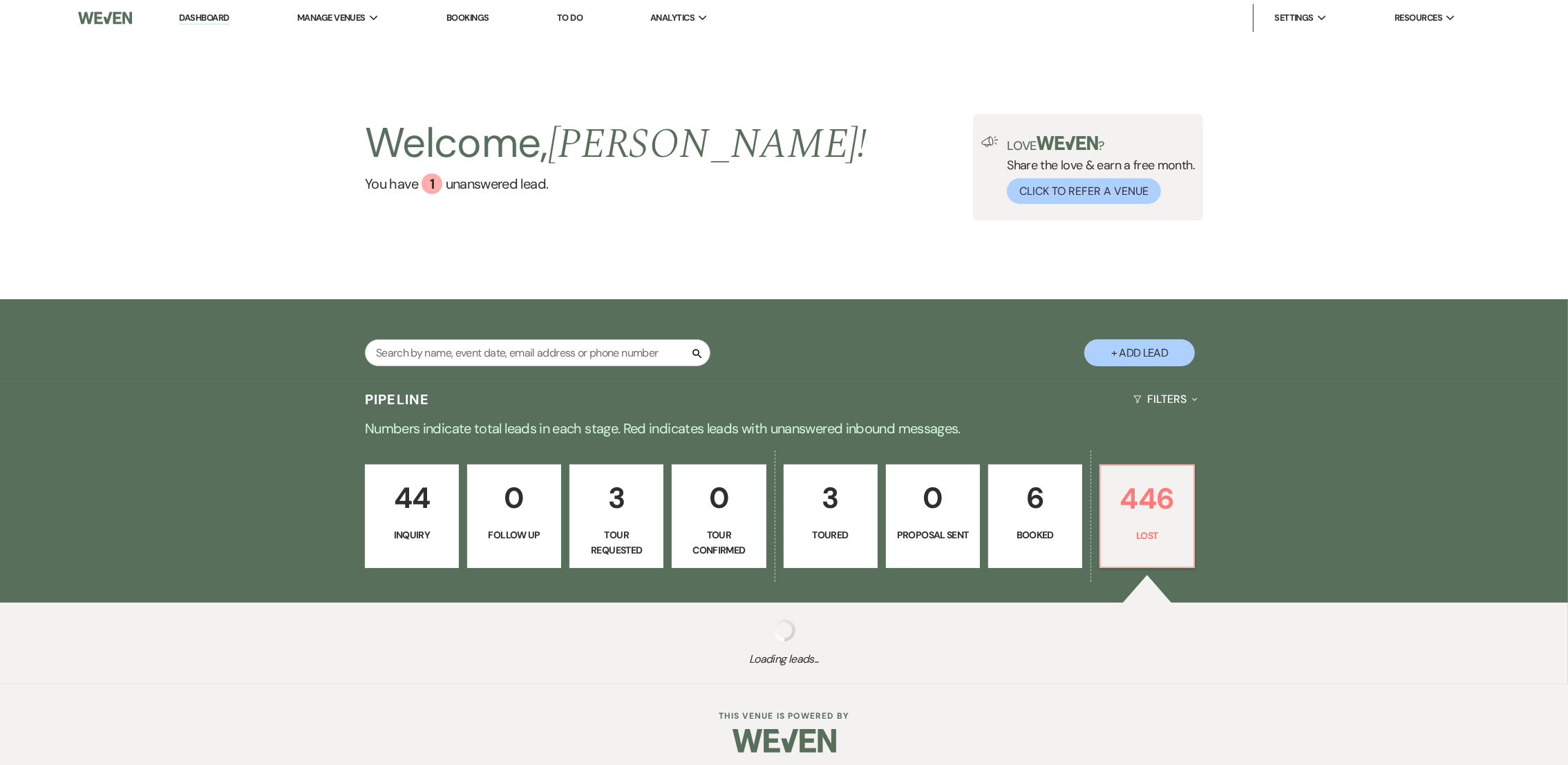
select select "5"
select select "8"
select select "5"
select select "8"
select select "5"
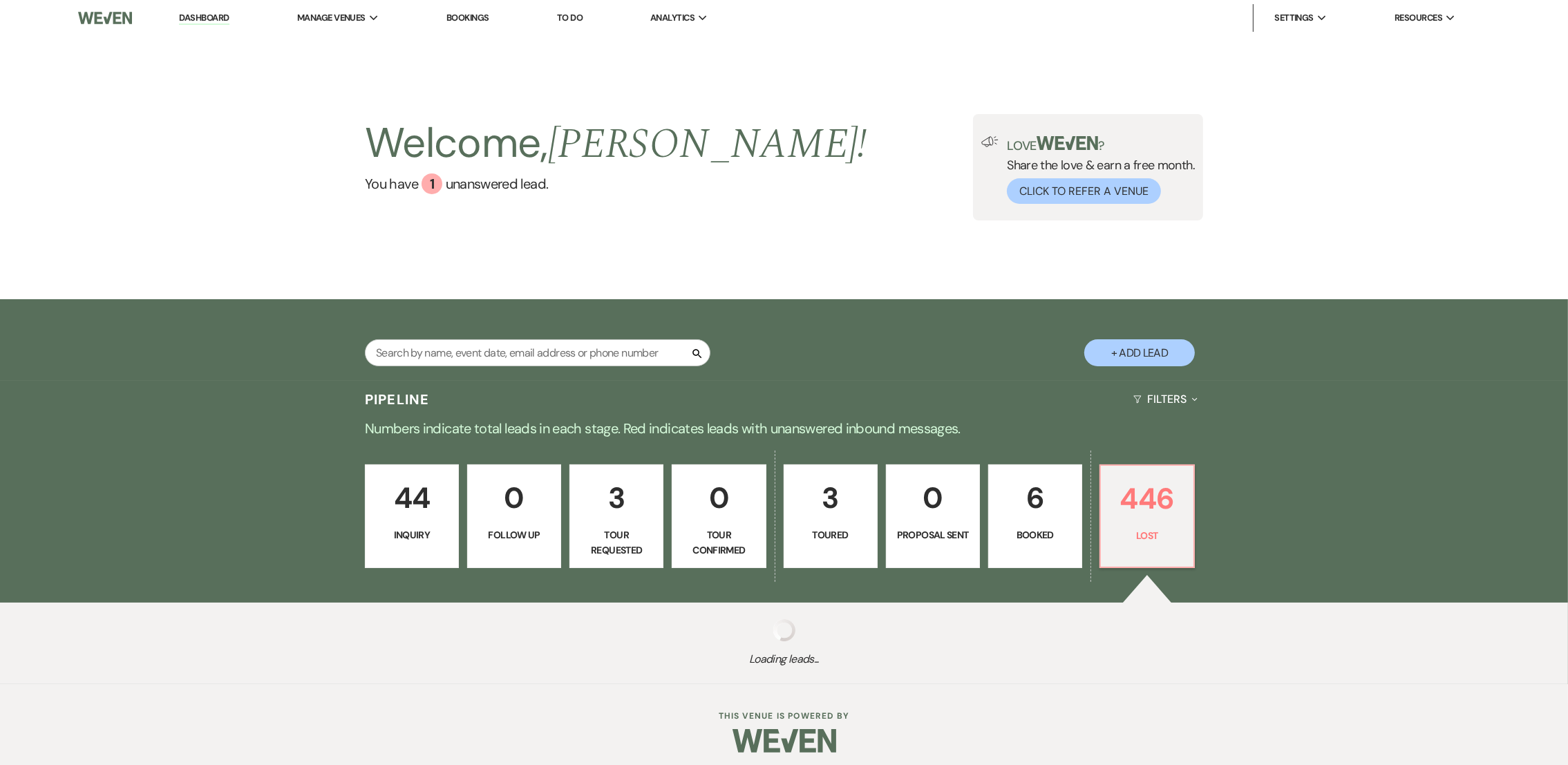
select select "8"
select select "5"
select select "8"
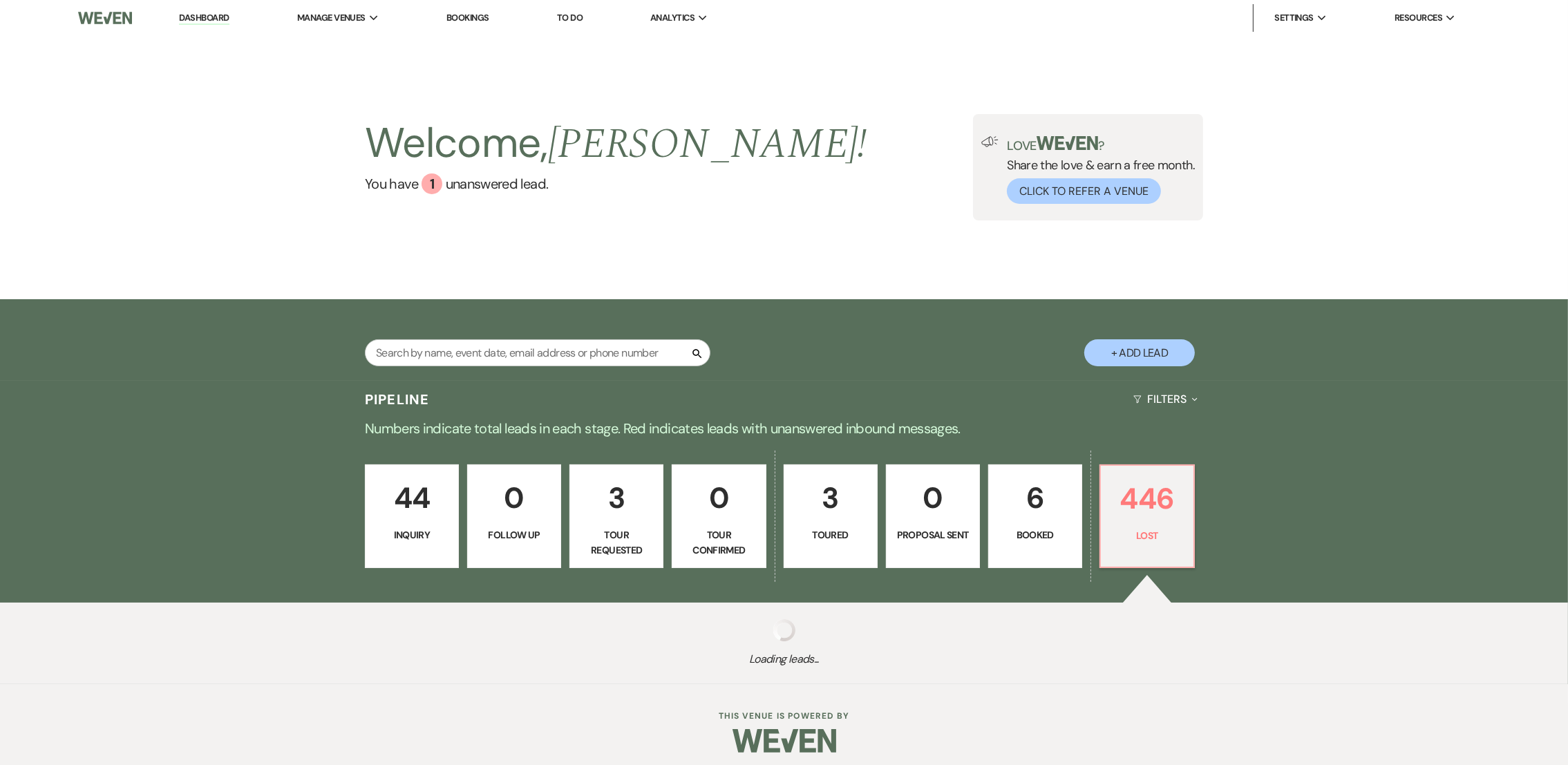
select select "8"
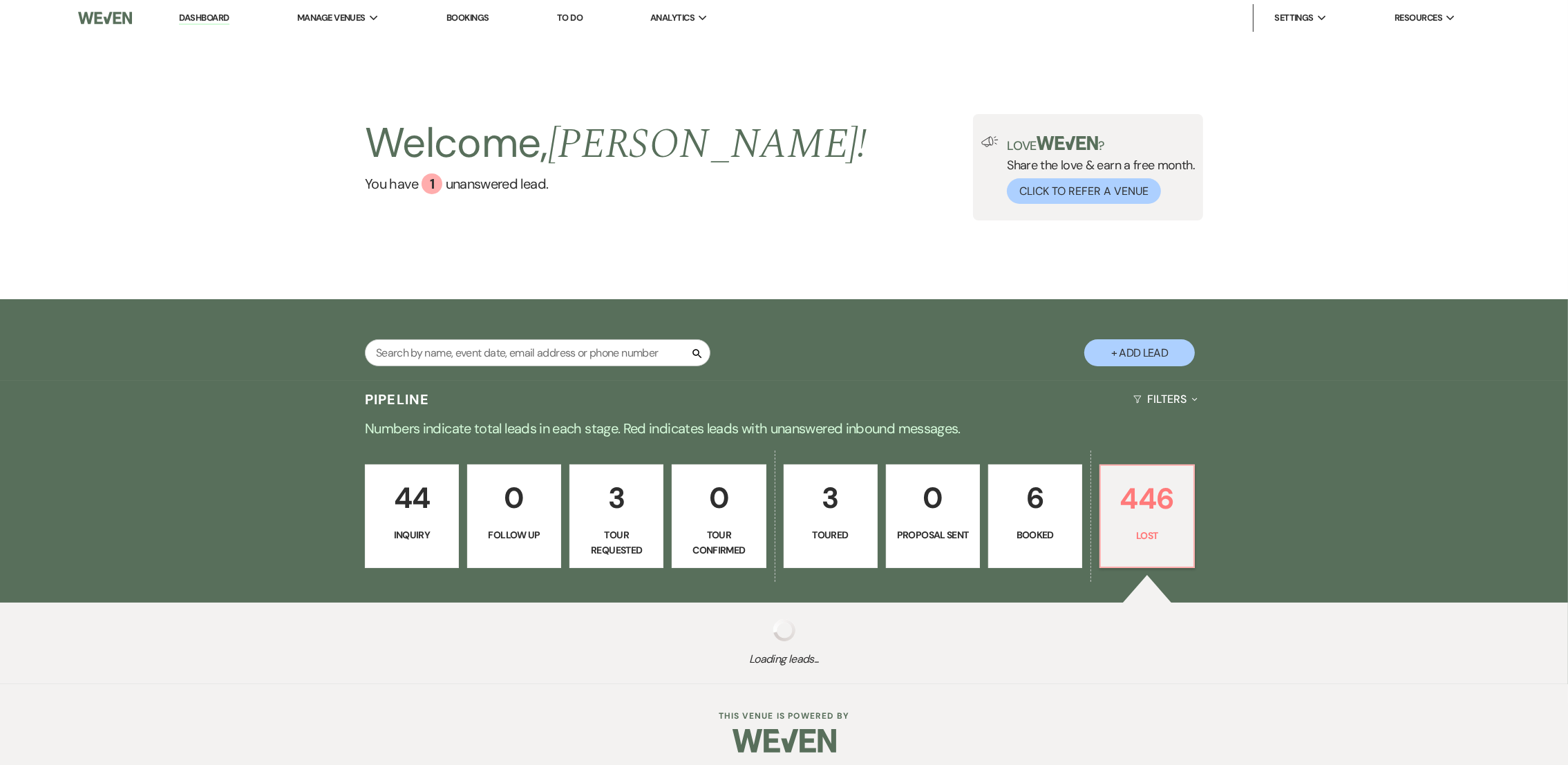
select select "5"
select select "8"
select select "5"
select select "8"
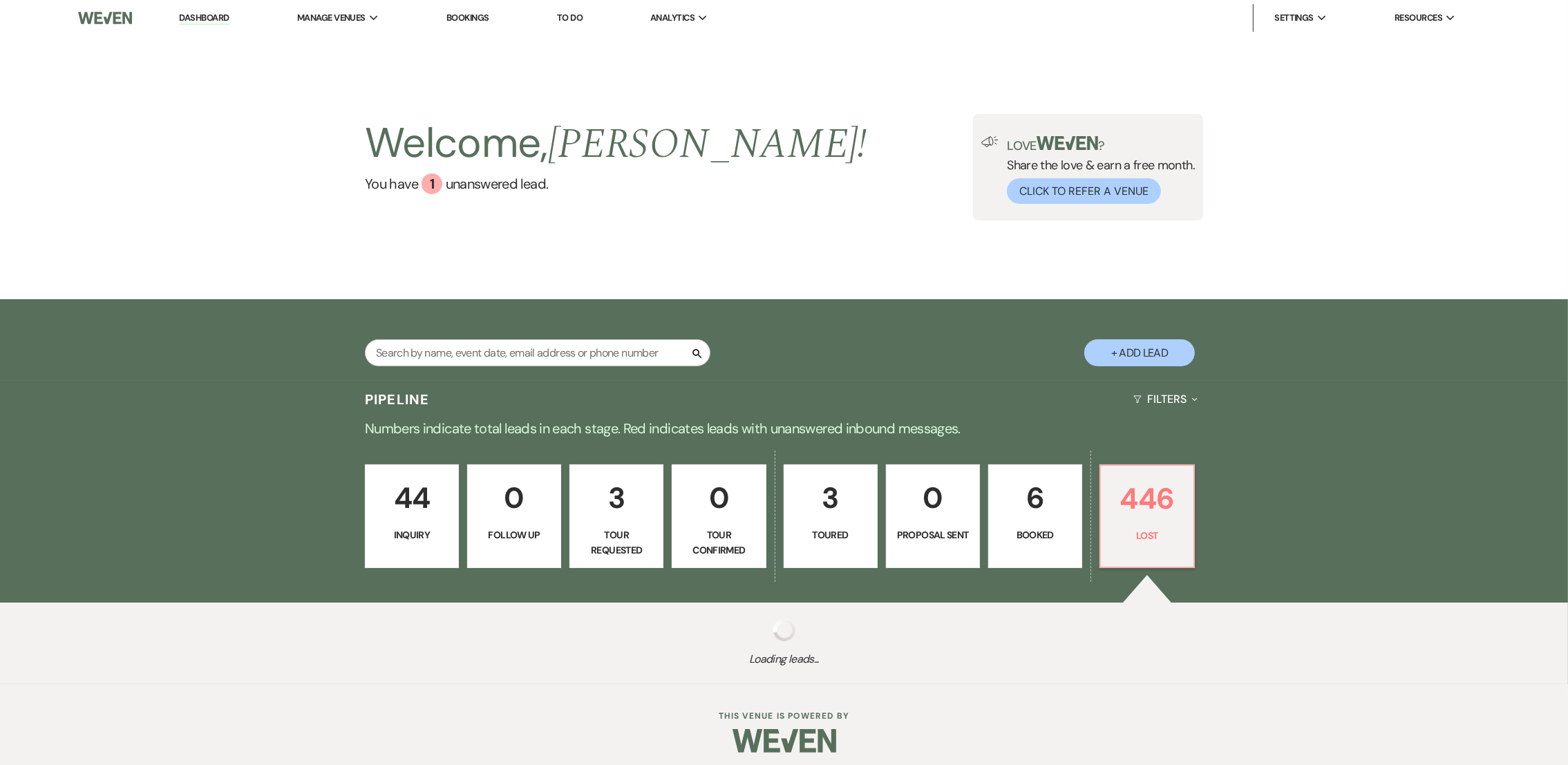
select select "8"
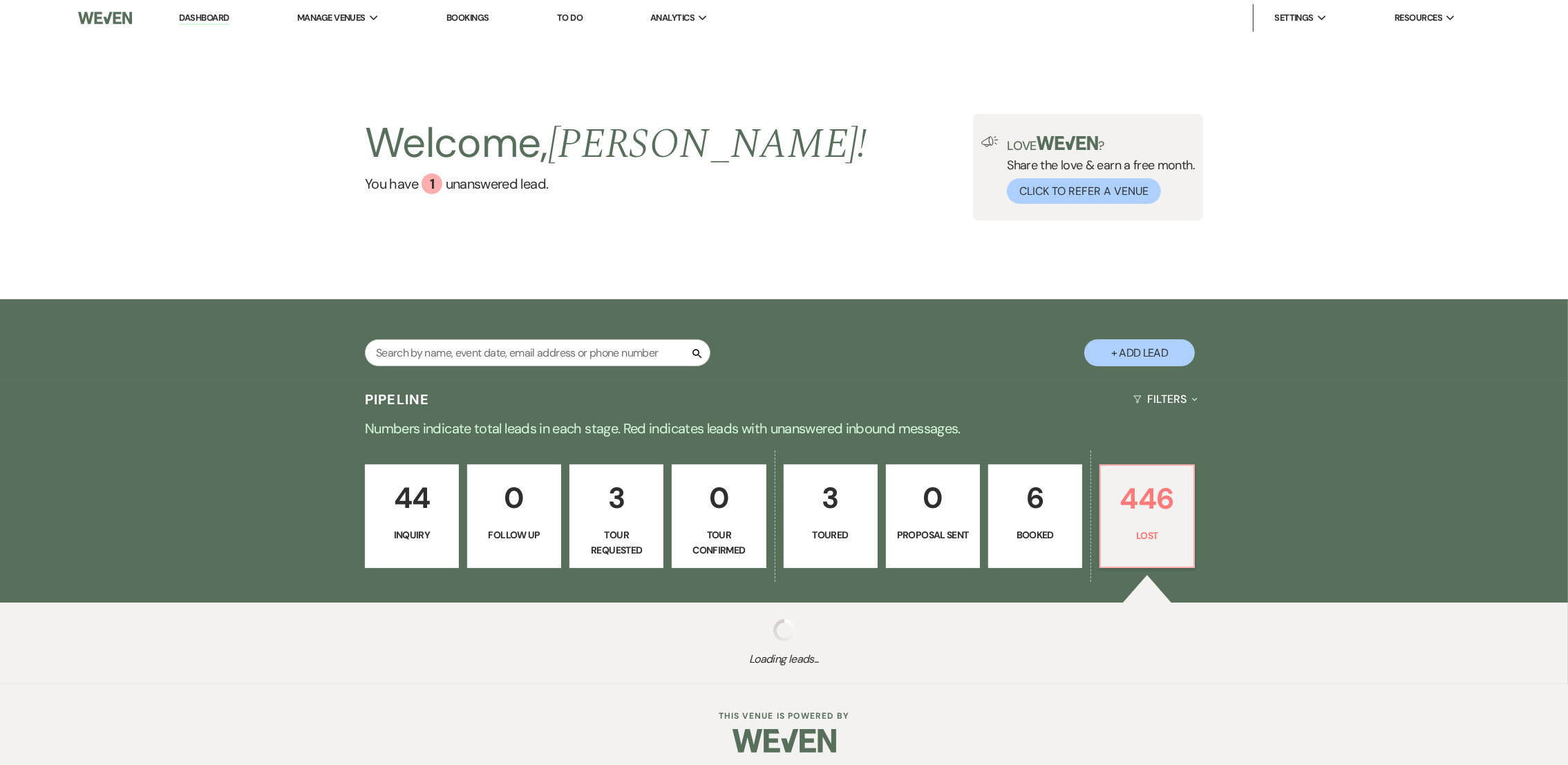
select select "8"
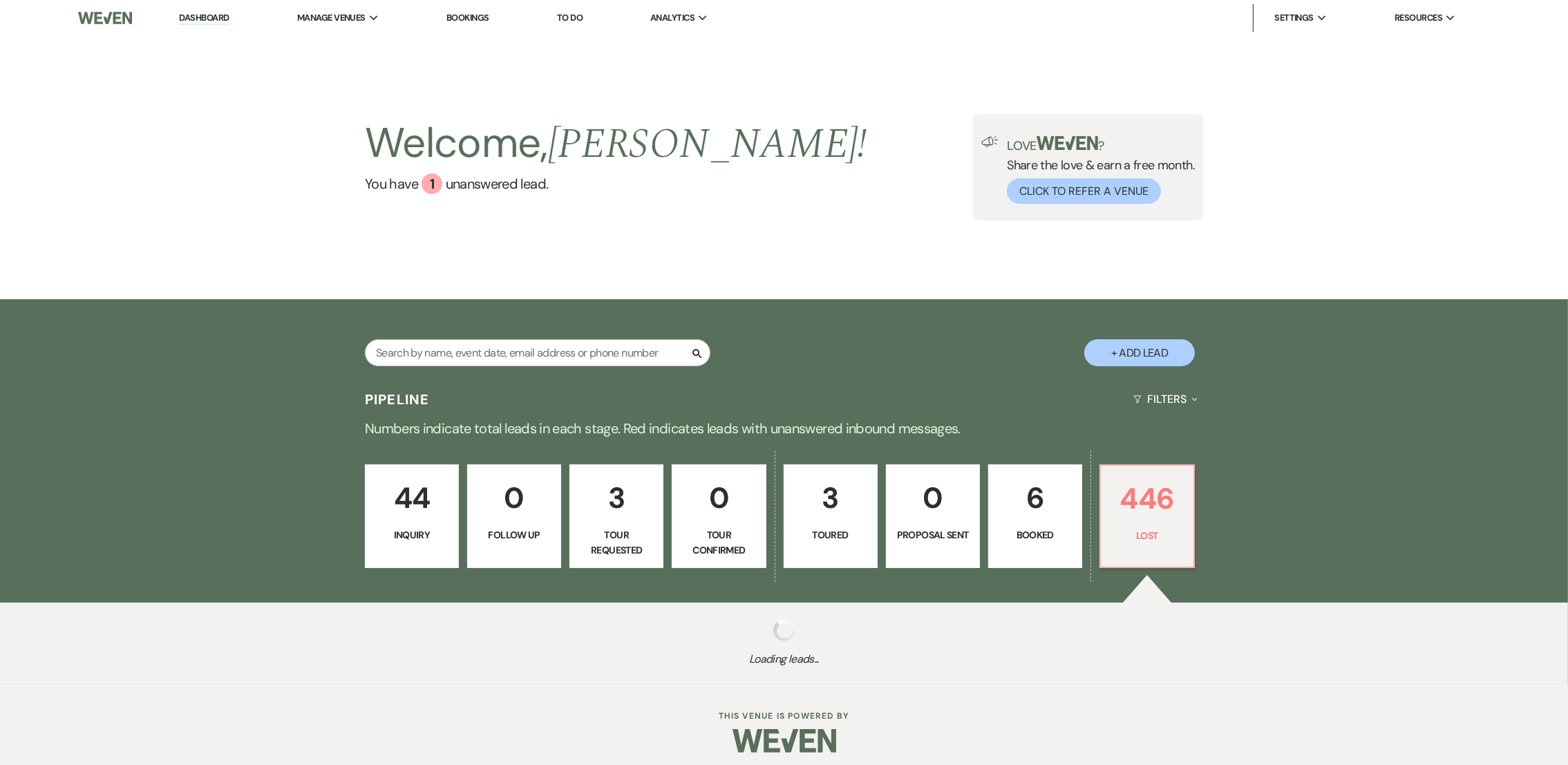
select select "8"
select select "5"
select select "8"
select select "6"
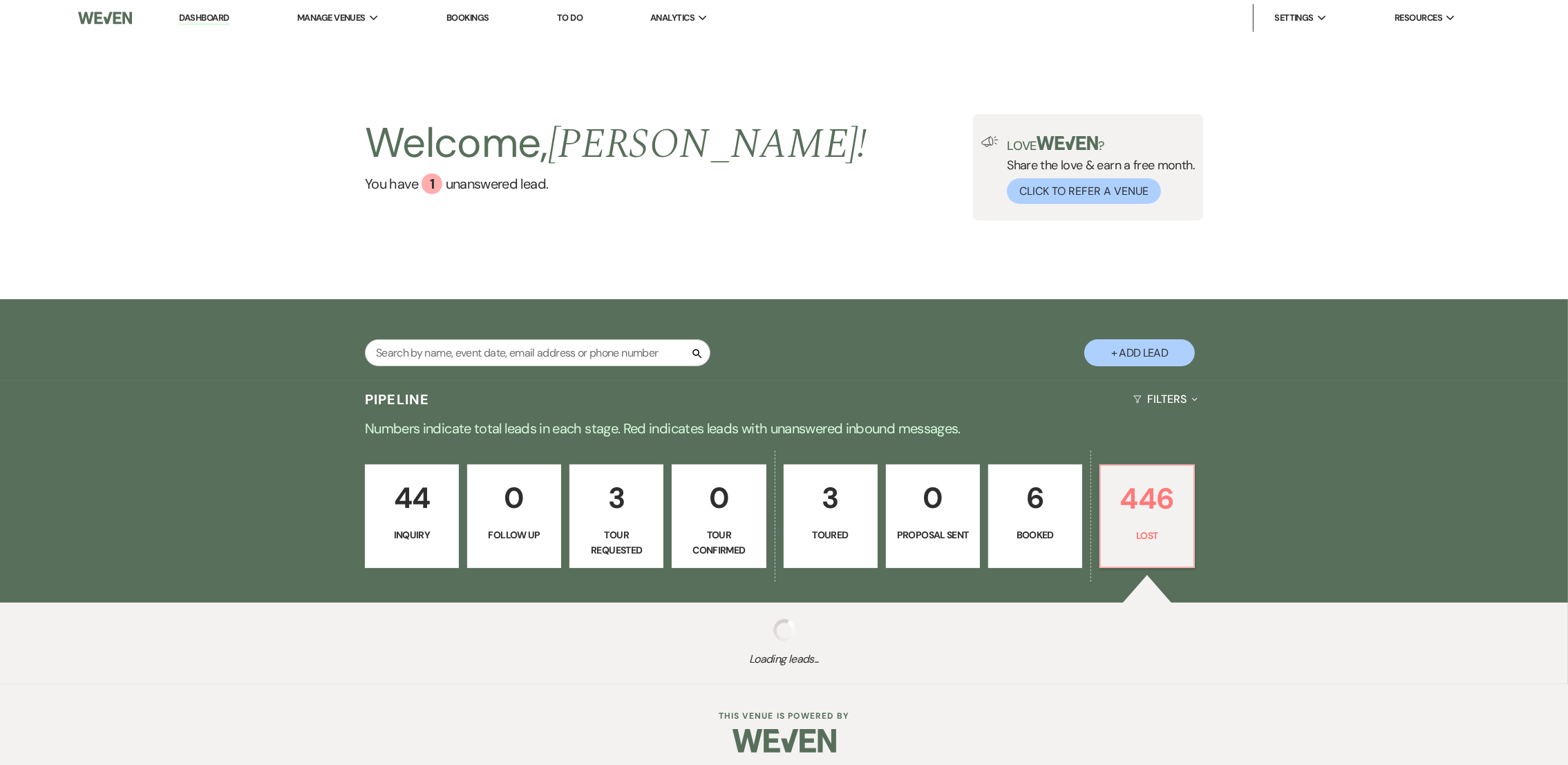
select select "8"
select select "6"
select select "8"
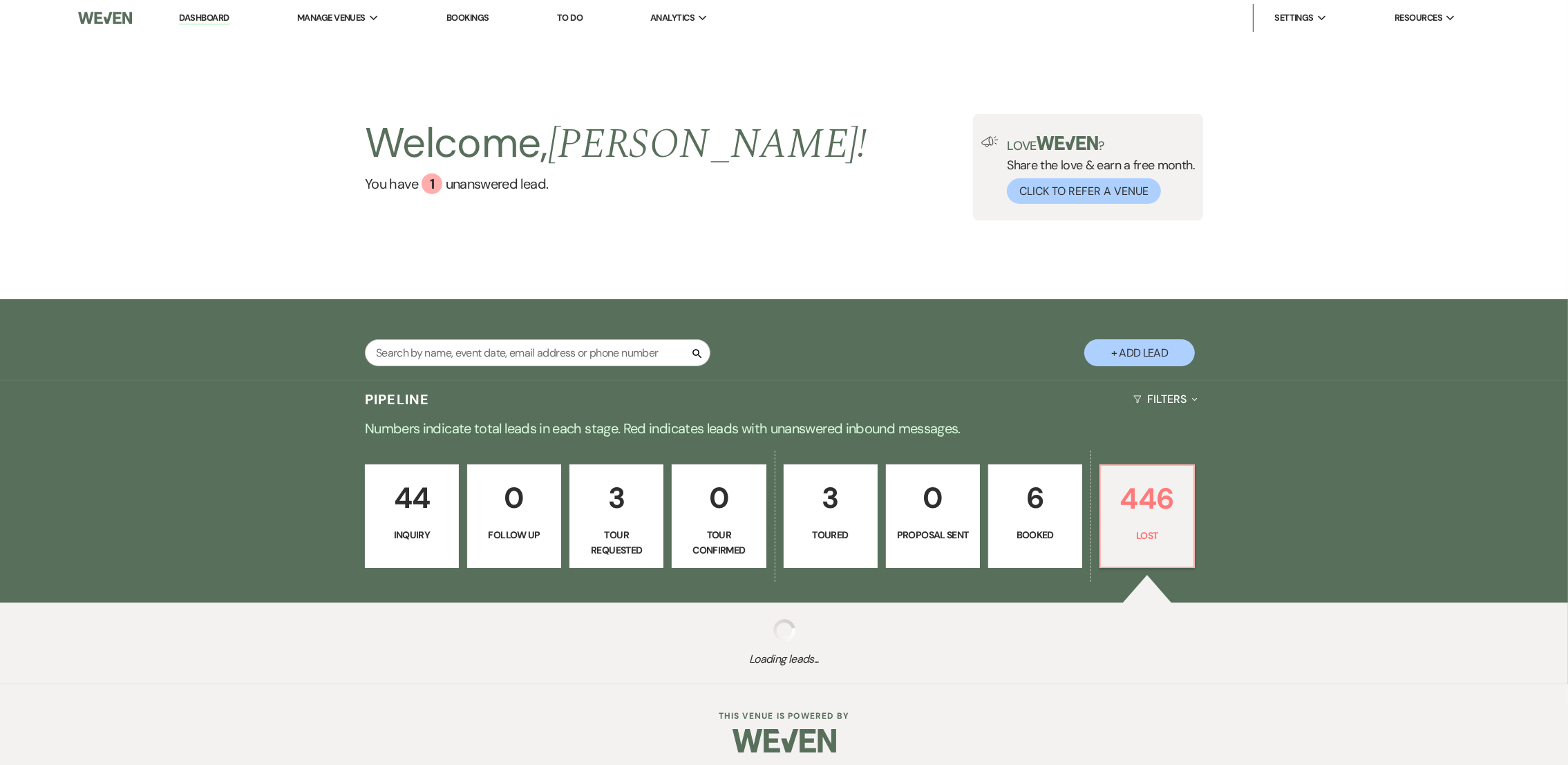
select select "5"
select select "8"
select select "5"
select select "8"
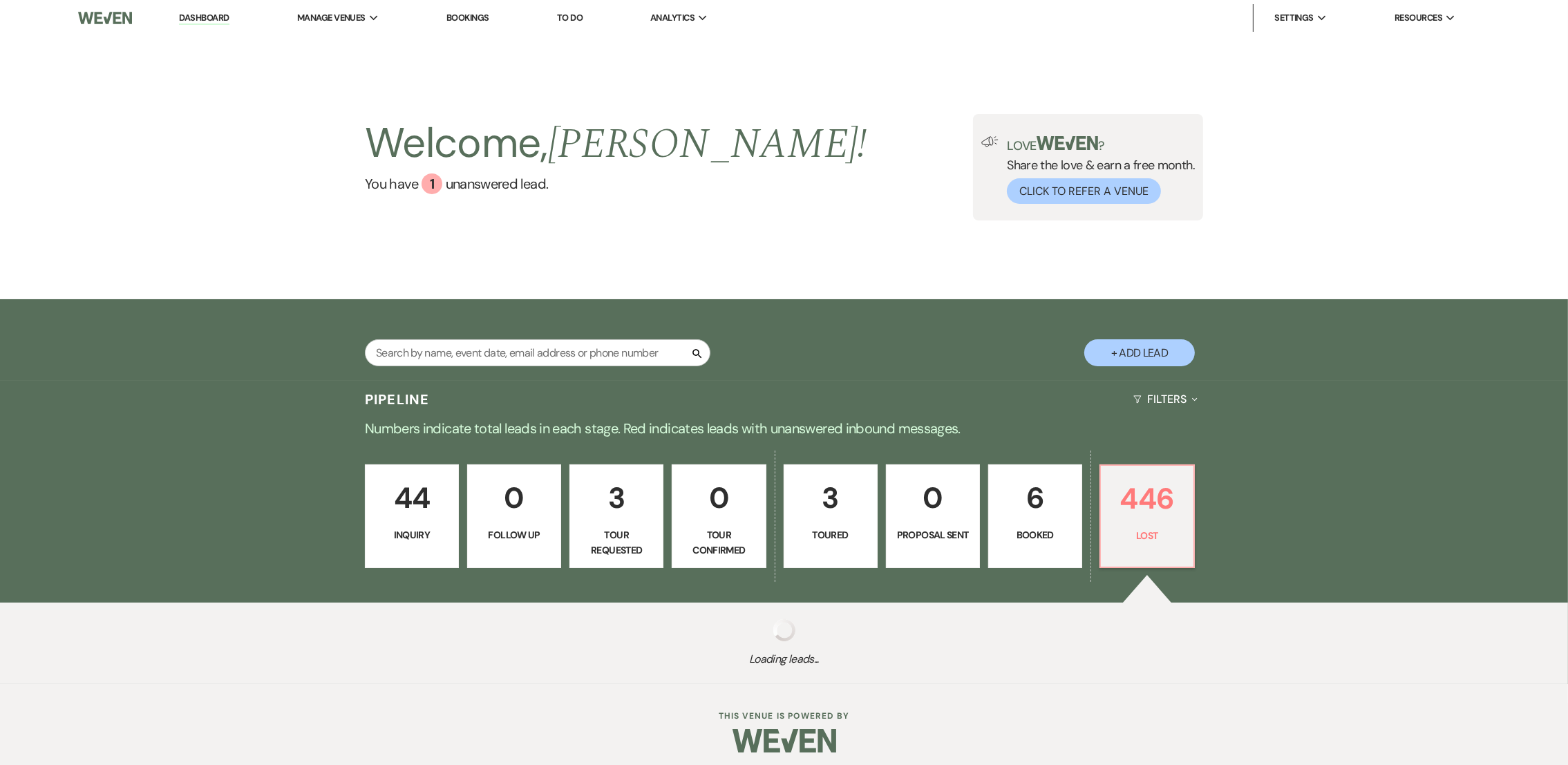
select select "8"
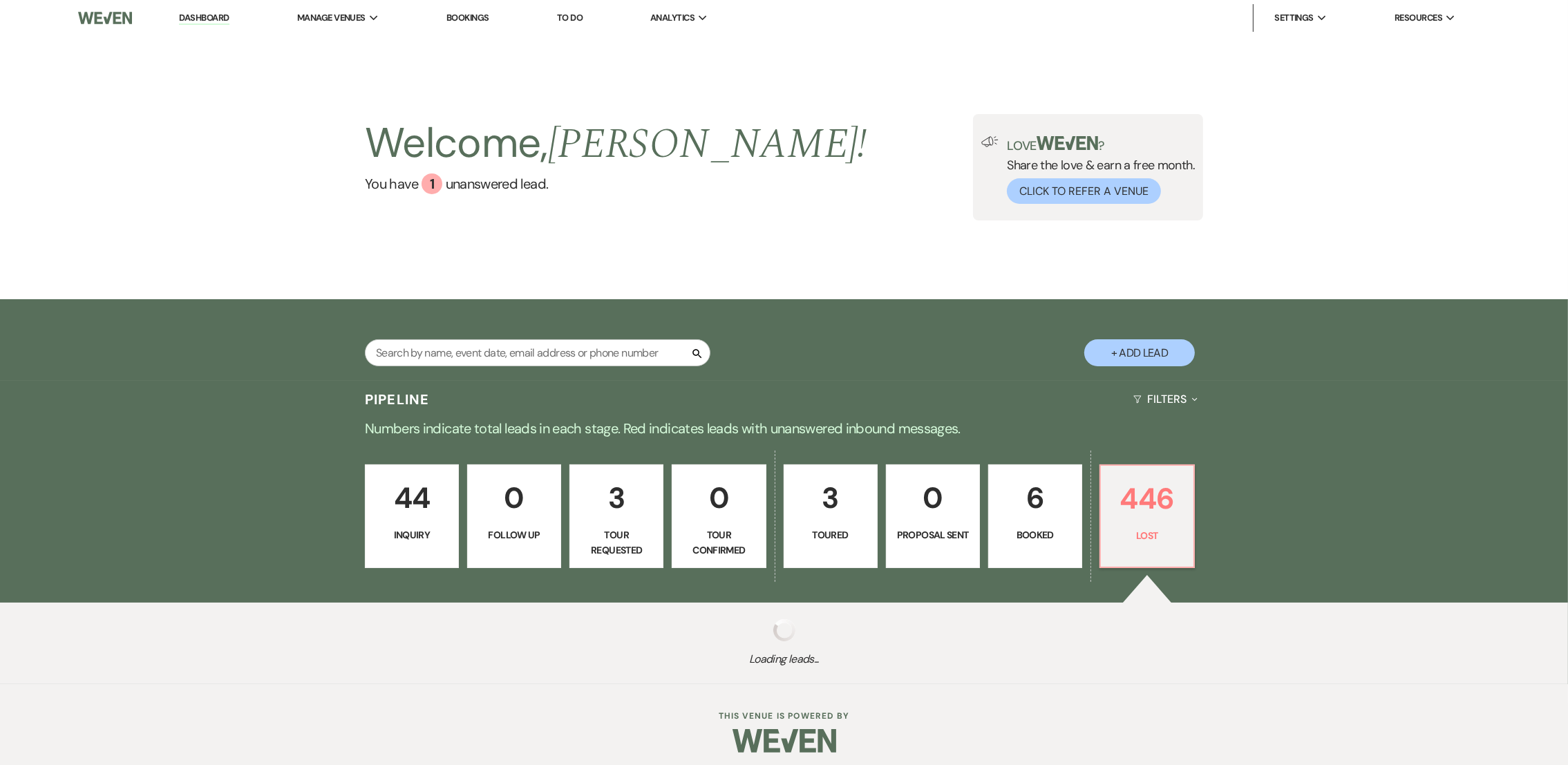
select select "8"
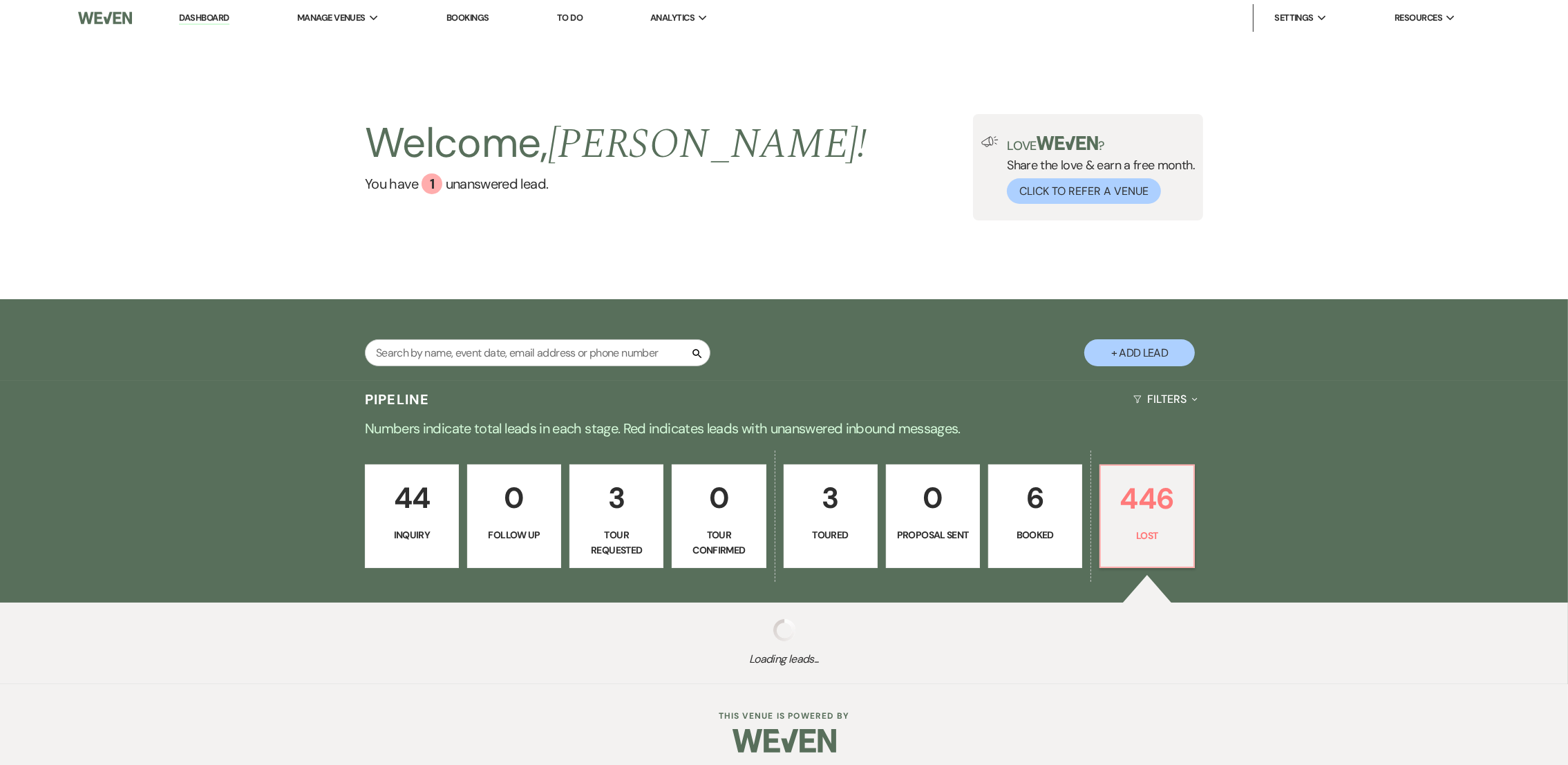
select select "8"
select select "5"
select select "8"
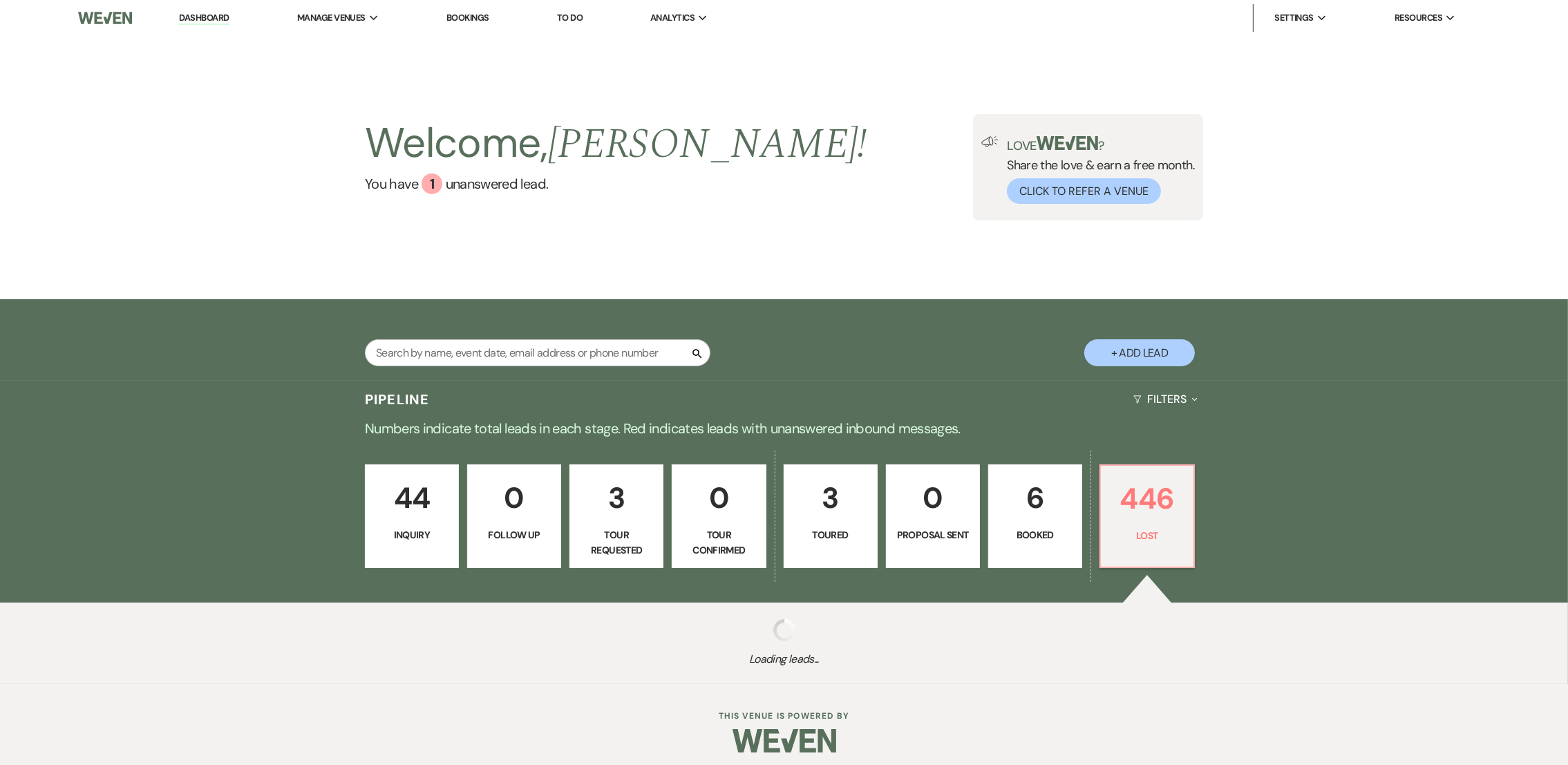
select select "8"
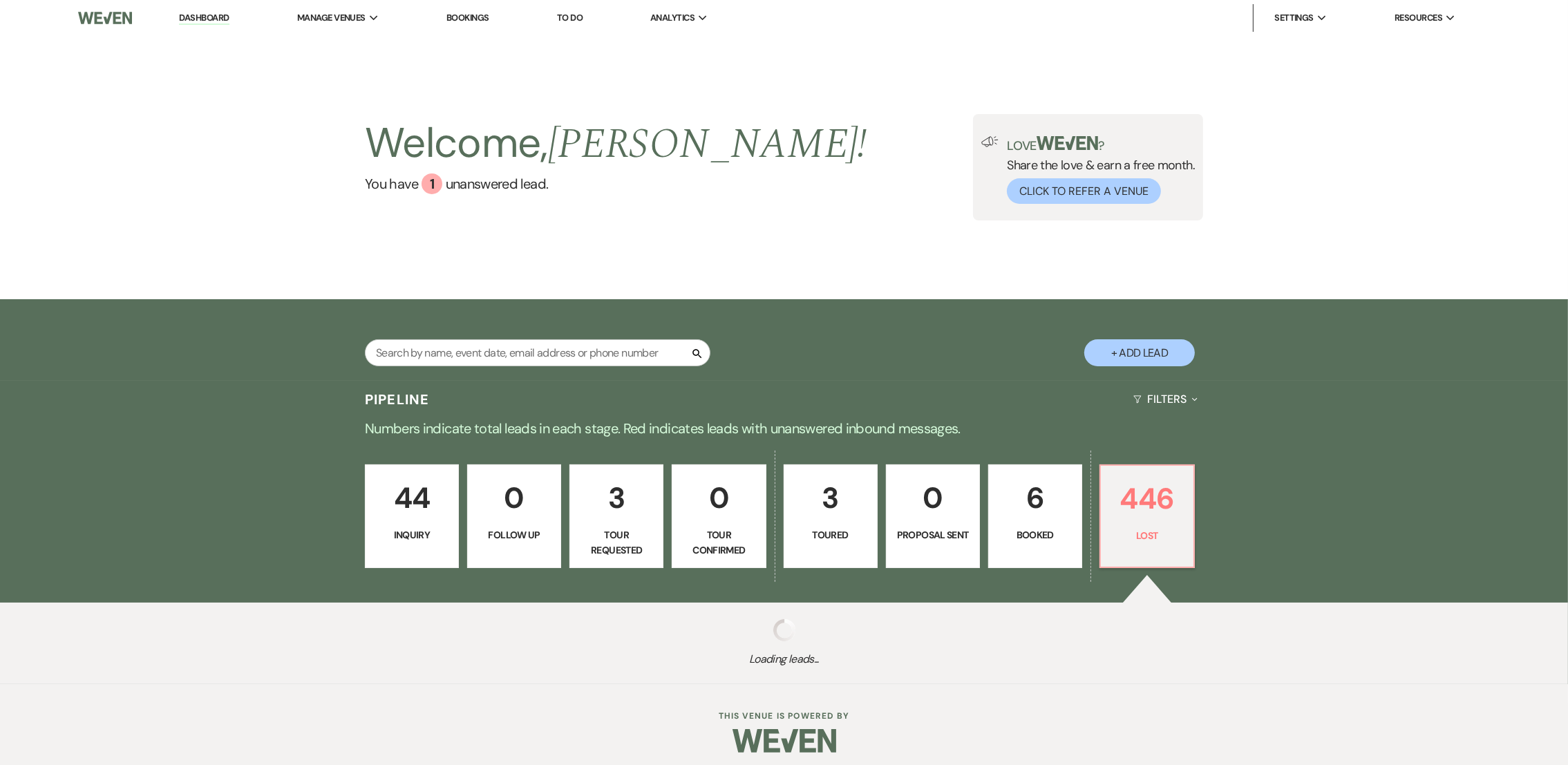
select select "8"
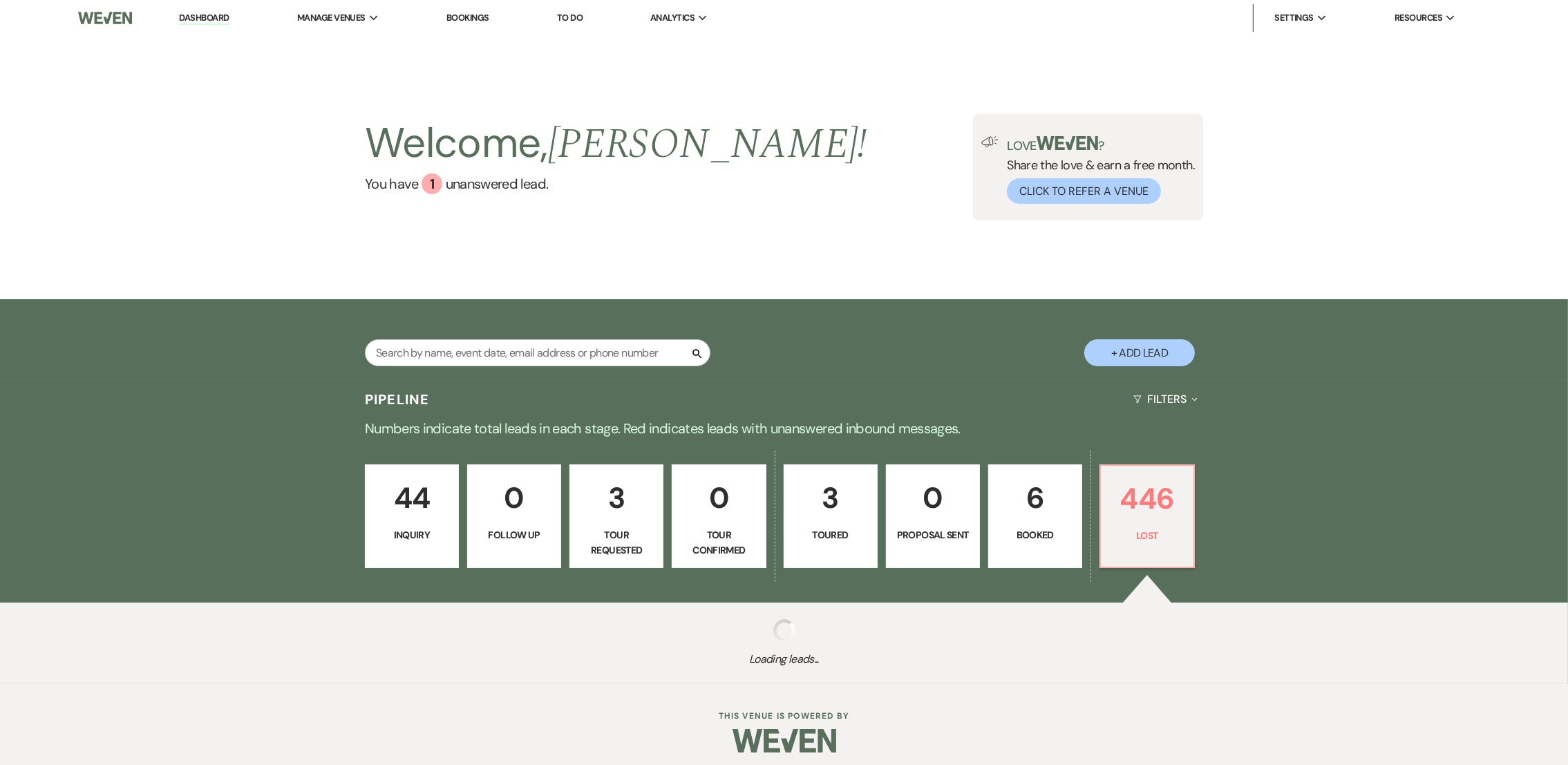
select select "8"
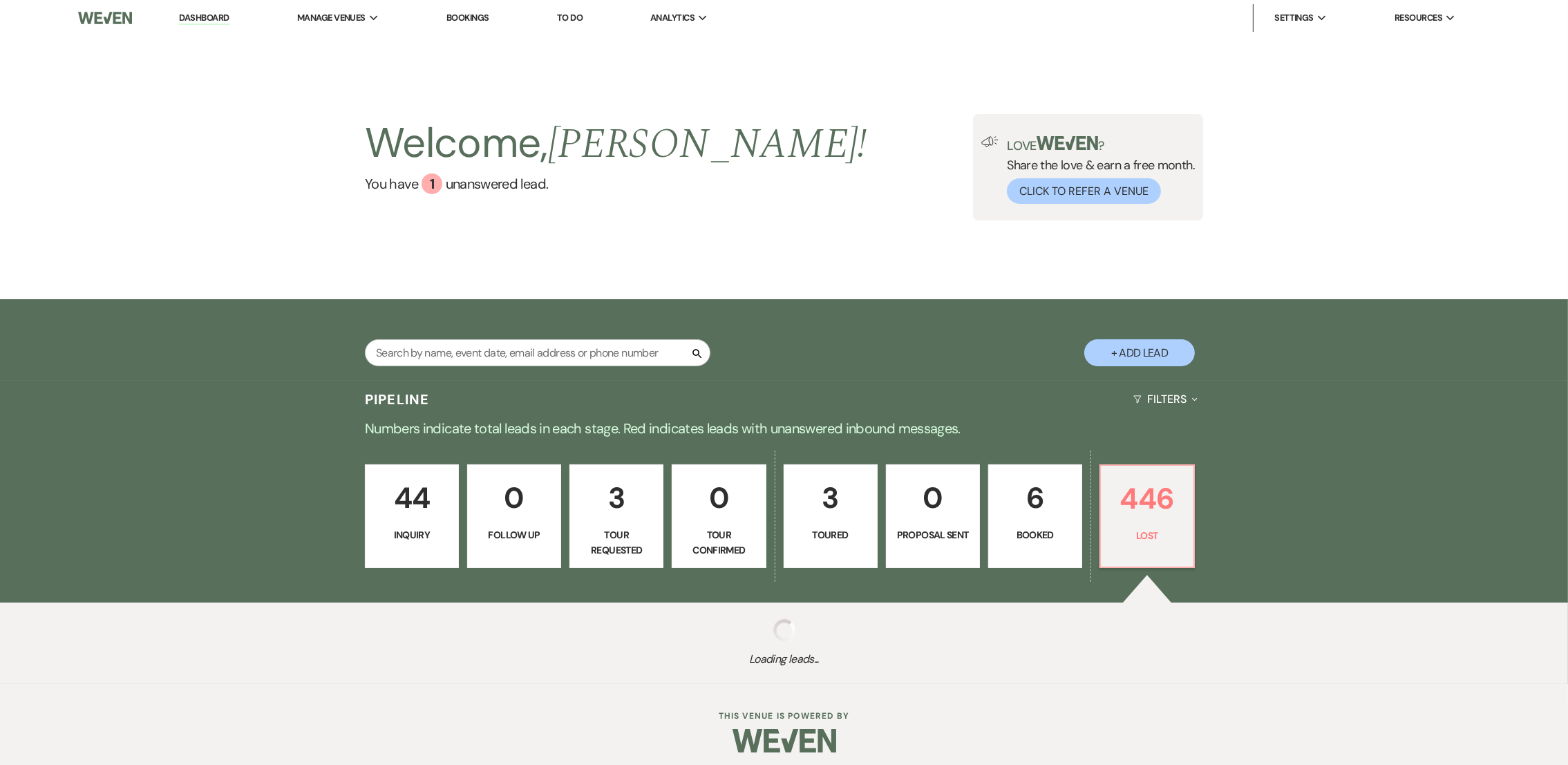
select select "8"
select select "7"
select select "8"
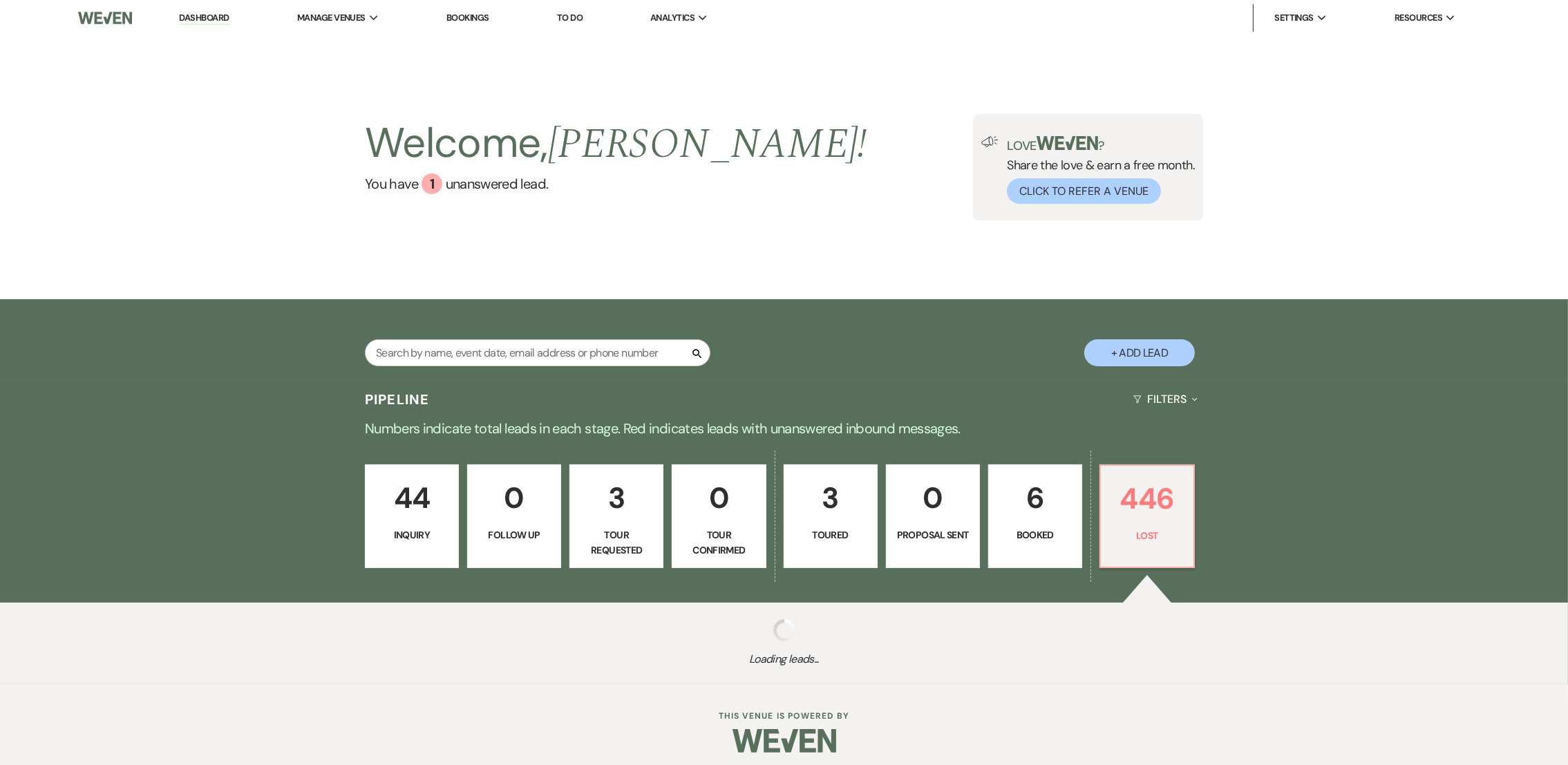
select select "8"
select select "5"
select select "8"
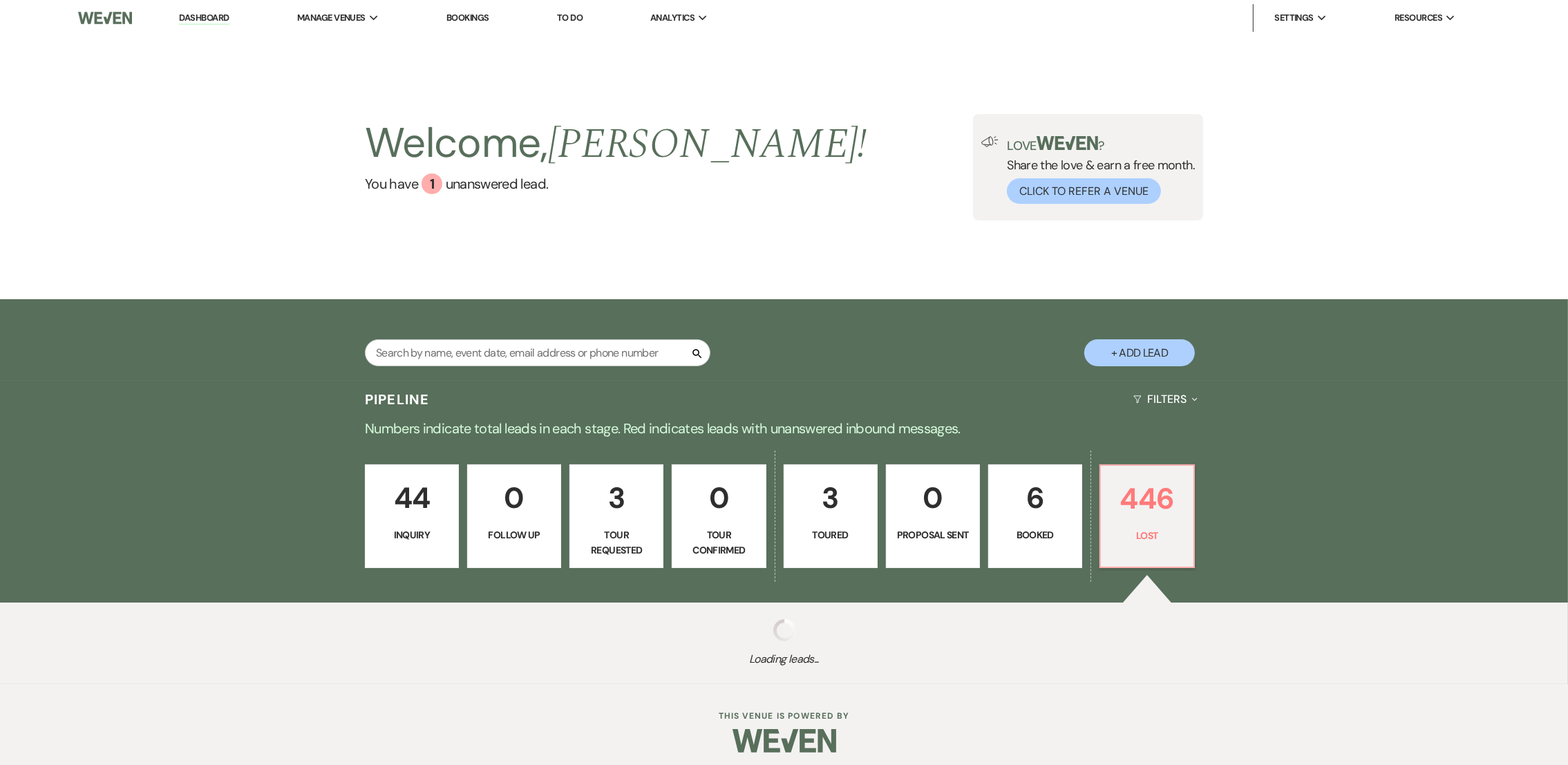
select select "8"
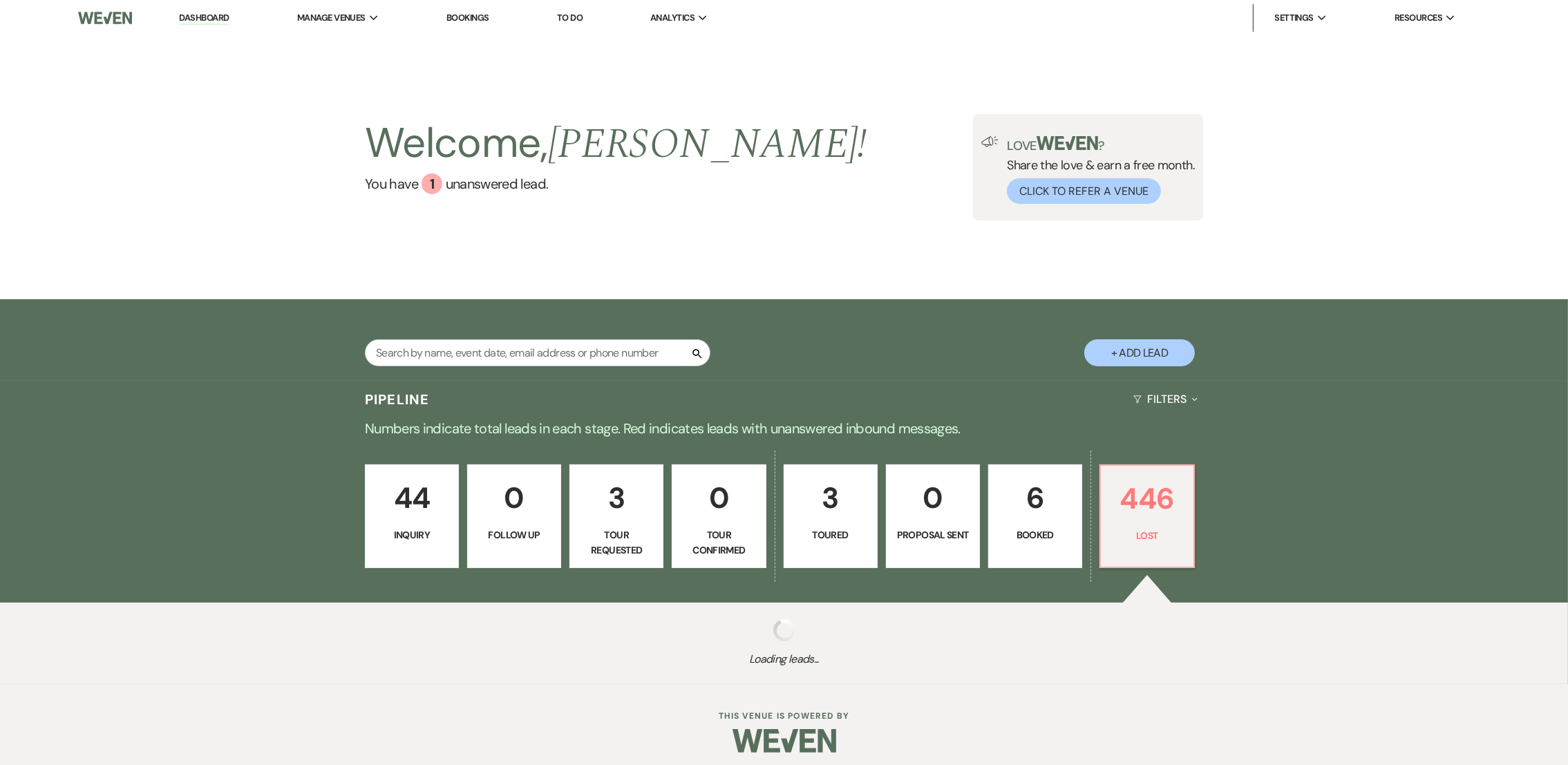
select select "8"
select select "7"
select select "8"
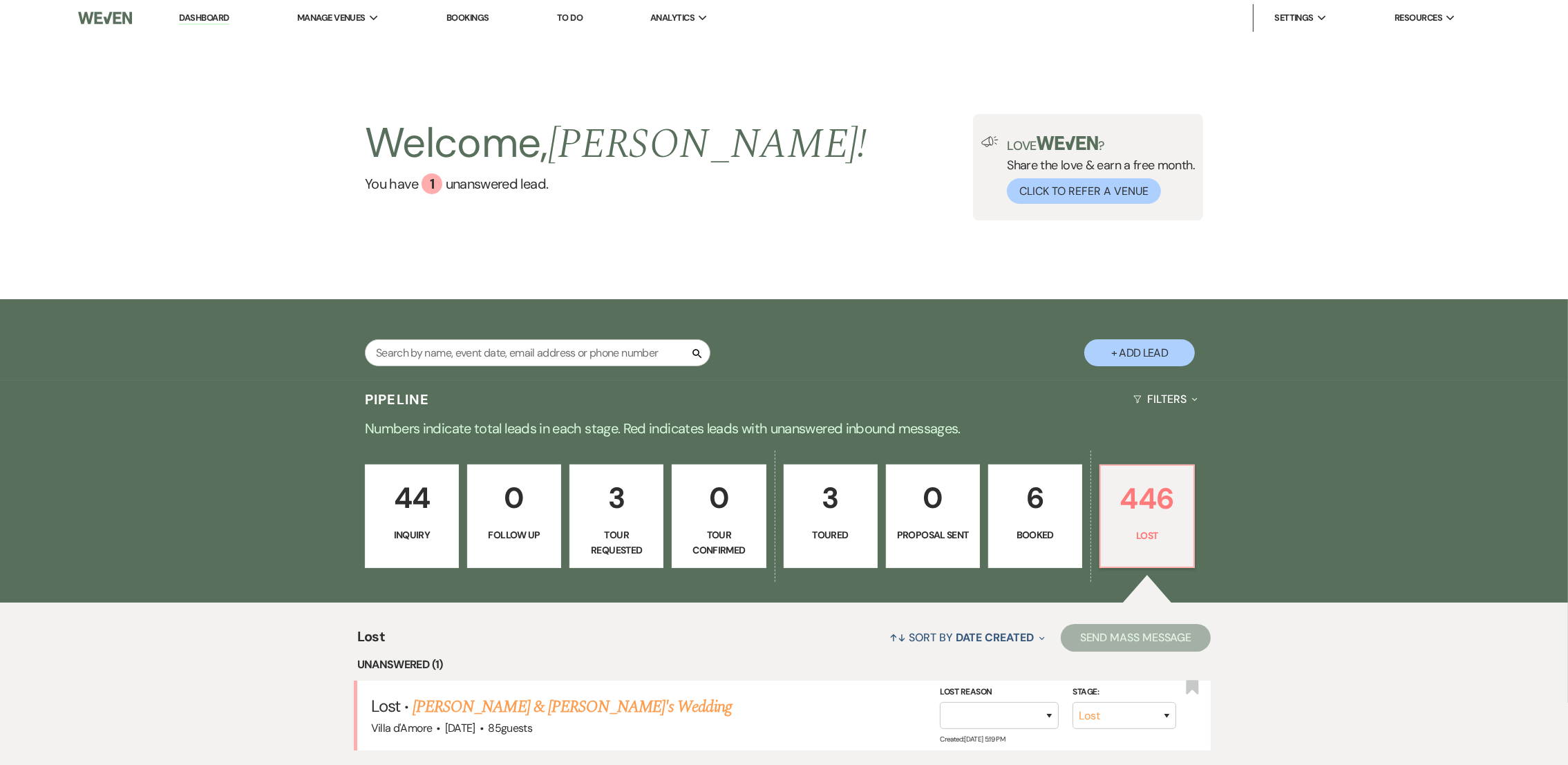
scroll to position [8, 0]
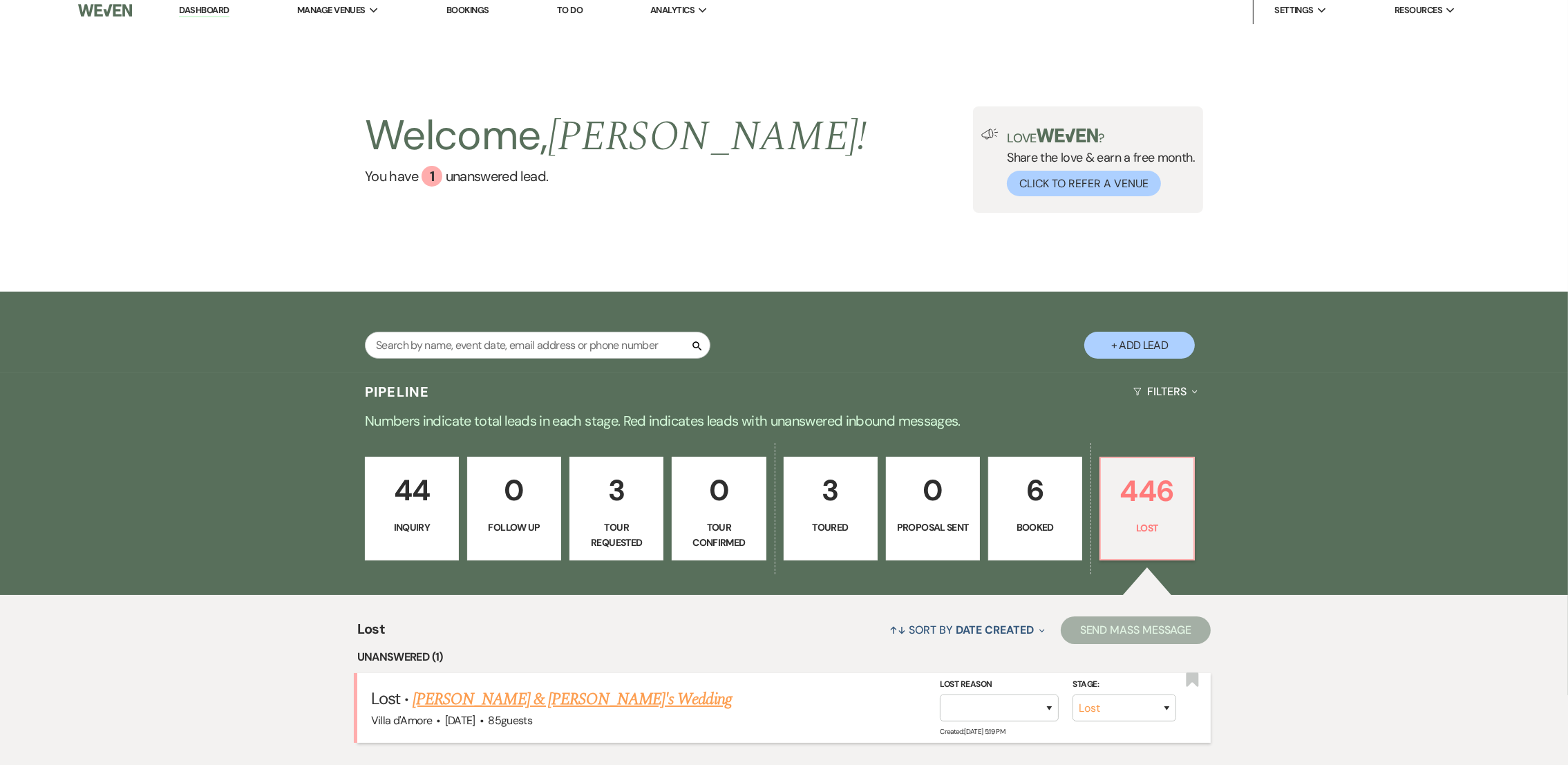
click at [517, 700] on link "[PERSON_NAME] & [PERSON_NAME]'s Wedding" at bounding box center [572, 700] width 320 height 25
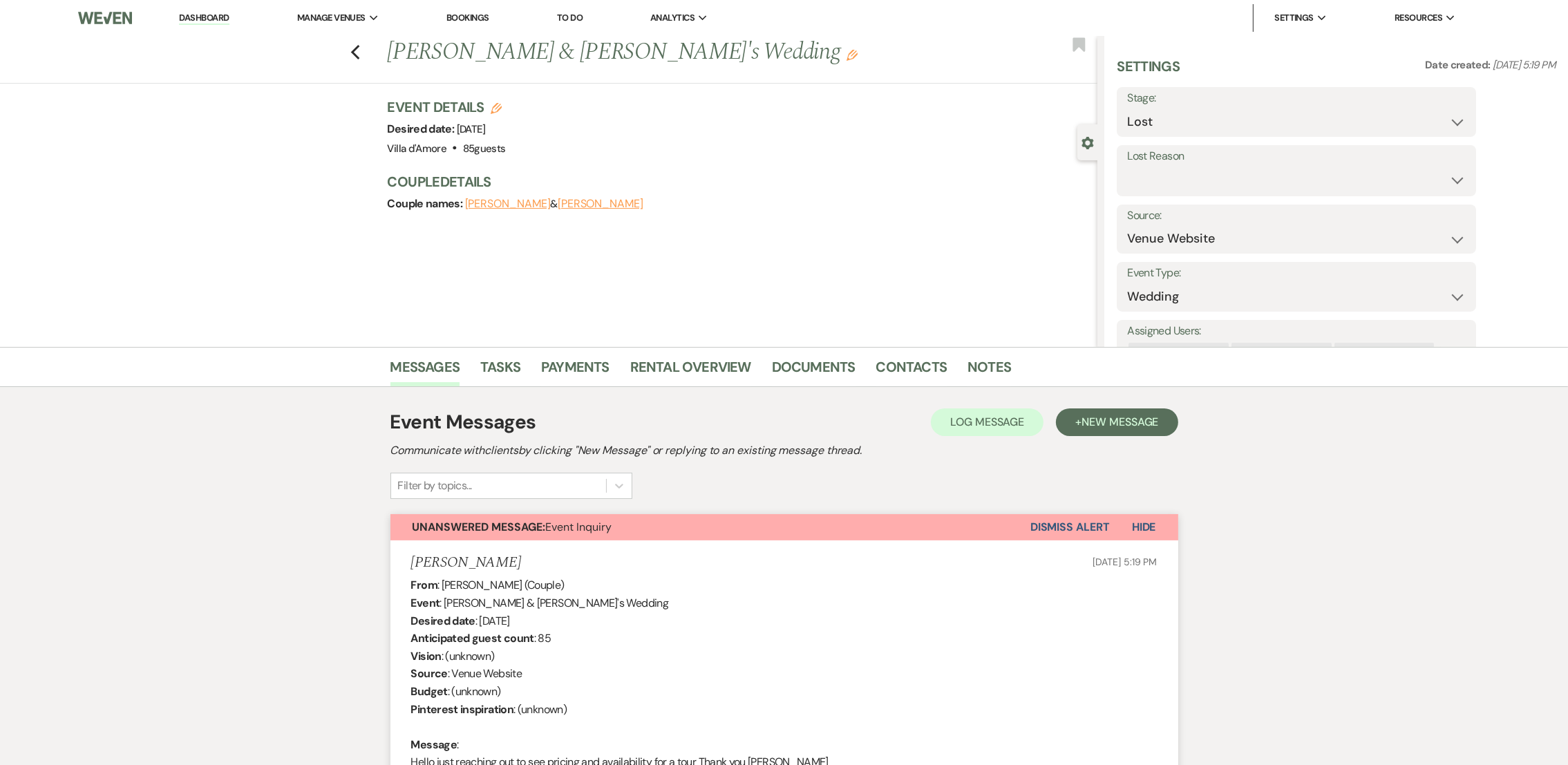
click at [1068, 523] on button "Dismiss Alert" at bounding box center [1070, 528] width 80 height 26
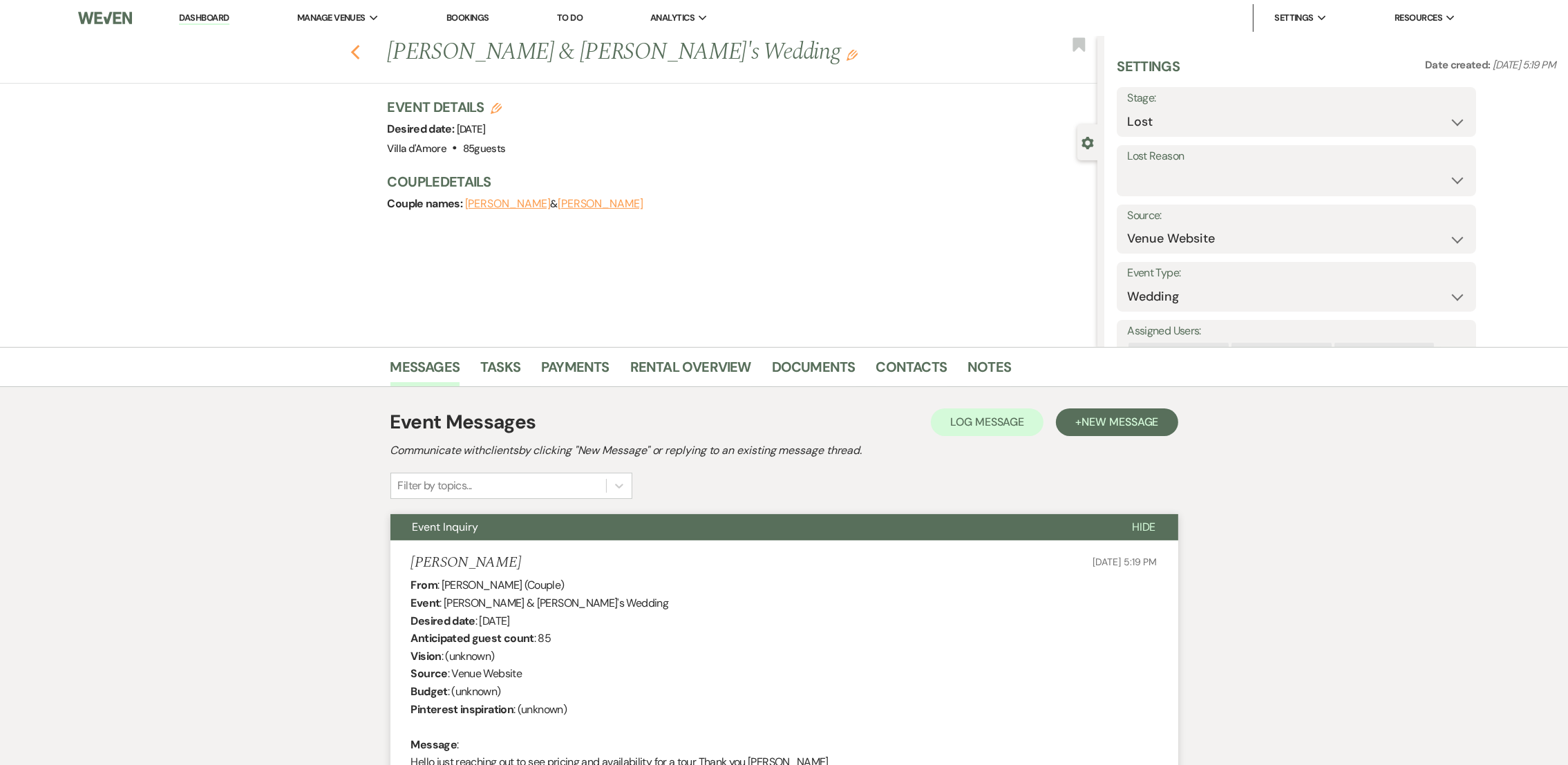
click at [359, 54] on use "button" at bounding box center [355, 52] width 9 height 15
